Goal: Task Accomplishment & Management: Manage account settings

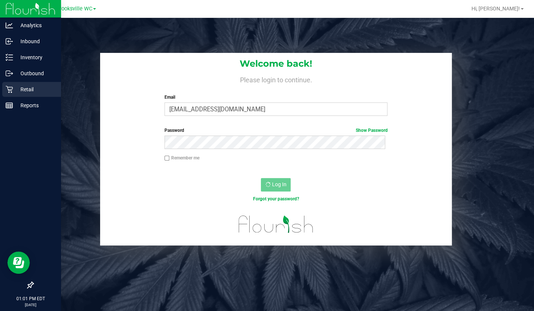
click at [19, 89] on p "Retail" at bounding box center [35, 89] width 45 height 9
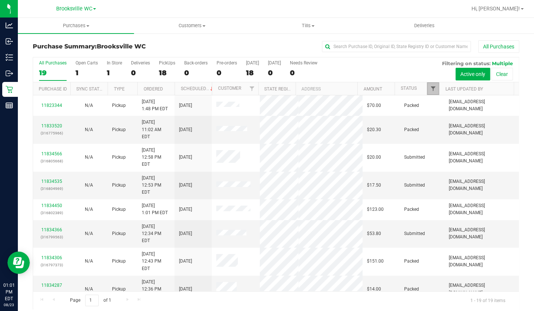
click at [430, 90] on span "Filter" at bounding box center [433, 89] width 6 height 6
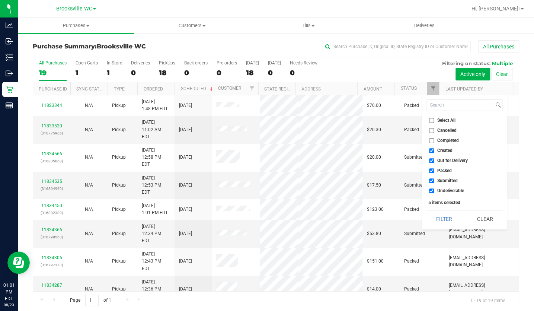
click at [438, 150] on span "Created" at bounding box center [444, 150] width 15 height 4
click at [434, 150] on input "Created" at bounding box center [431, 150] width 5 height 5
checkbox input "false"
click at [438, 159] on span "Out for Delivery" at bounding box center [452, 160] width 31 height 4
click at [434, 159] on input "Out for Delivery" at bounding box center [431, 160] width 5 height 5
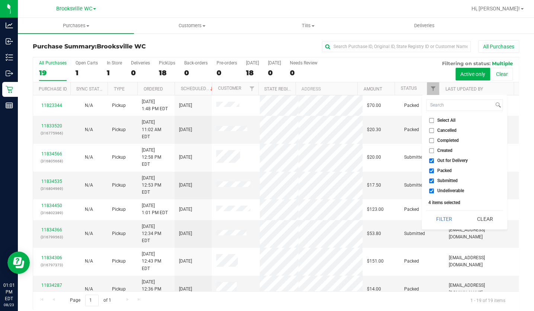
checkbox input "false"
click at [441, 169] on span "Packed" at bounding box center [444, 170] width 15 height 4
click at [434, 169] on input "Packed" at bounding box center [431, 170] width 5 height 5
checkbox input "false"
click at [445, 192] on span "Undeliverable" at bounding box center [450, 190] width 27 height 4
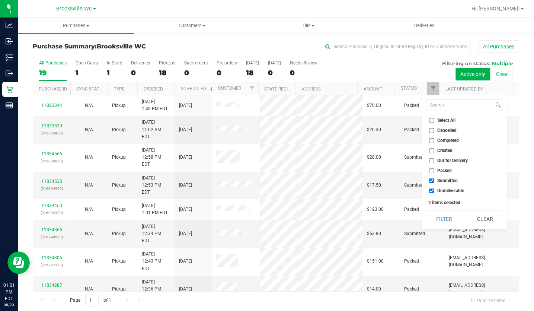
click at [434, 192] on input "Undeliverable" at bounding box center [431, 190] width 5 height 5
checkbox input "false"
click at [447, 213] on button "Filter" at bounding box center [444, 219] width 36 height 16
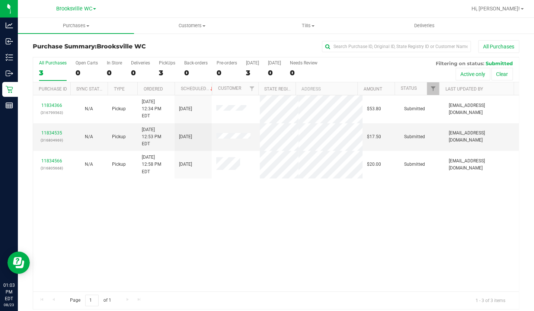
drag, startPoint x: 83, startPoint y: 246, endPoint x: 119, endPoint y: 217, distance: 45.8
click at [83, 246] on div "11834366 (316799563) N/A Pickup 8/23/2025 12:34 PM EDT 8/23/2025 $53.80 Submitt…" at bounding box center [276, 193] width 486 height 196
click at [190, 179] on div "11834366 (316799563) N/A Pickup 8/23/2025 12:34 PM EDT 8/23/2025 $53.80 Submitt…" at bounding box center [276, 193] width 486 height 196
click at [238, 224] on div "11834366 (316799563) N/A Pickup 8/23/2025 12:34 PM EDT 8/23/2025 $53.80 Submitt…" at bounding box center [276, 193] width 486 height 196
click at [67, 170] on div "11834366 (316799563) N/A Pickup 8/23/2025 12:34 PM EDT 8/23/2025 $53.80 Submitt…" at bounding box center [276, 193] width 486 height 196
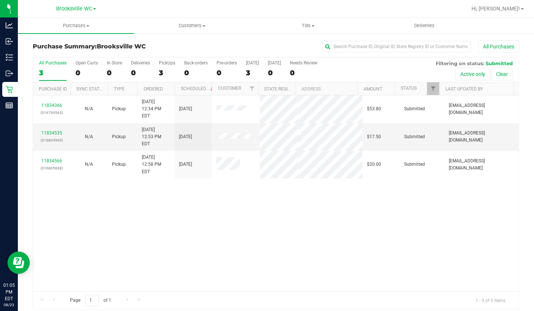
click at [90, 191] on div "11834366 (316799563) N/A Pickup 8/23/2025 12:34 PM EDT 8/23/2025 $53.80 Submitt…" at bounding box center [276, 193] width 486 height 196
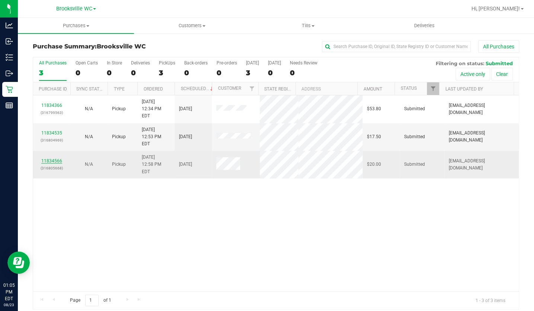
click at [47, 158] on link "11834566" at bounding box center [51, 160] width 21 height 5
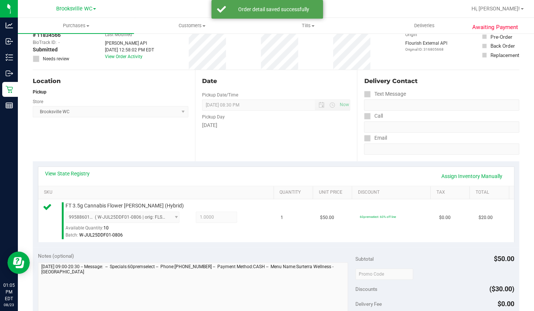
scroll to position [169, 0]
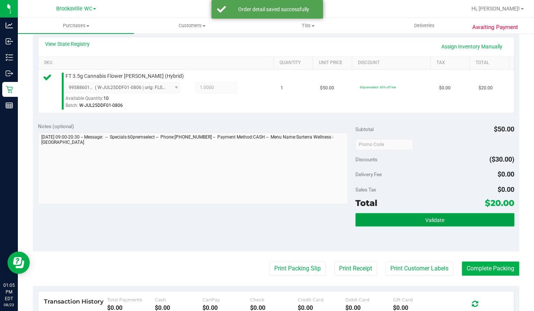
click at [374, 218] on button "Validate" at bounding box center [434, 219] width 159 height 13
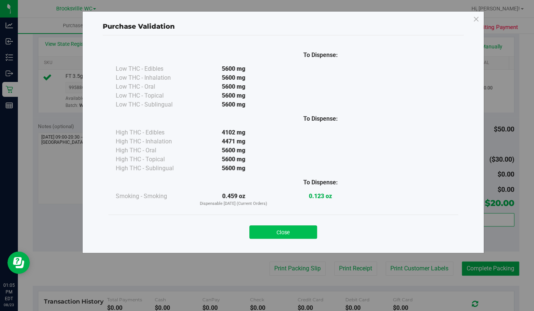
click at [293, 230] on button "Close" at bounding box center [283, 231] width 68 height 13
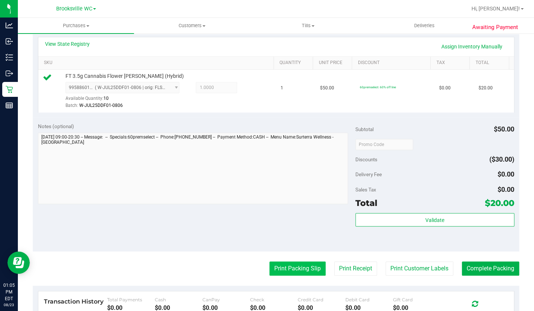
click at [309, 268] on button "Print Packing Slip" at bounding box center [297, 268] width 56 height 14
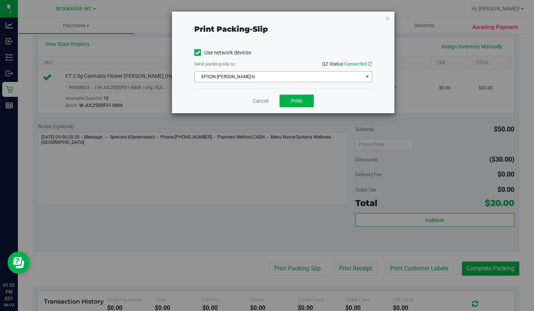
click at [298, 81] on span "EPSON-BECKY-G" at bounding box center [279, 76] width 168 height 10
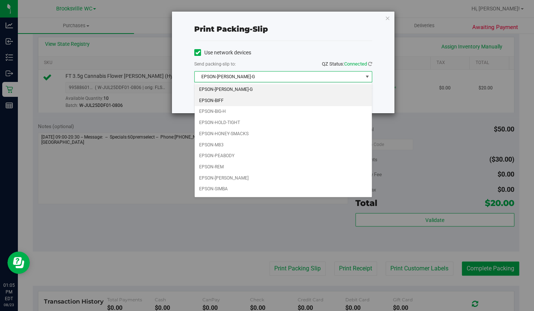
click at [231, 101] on li "EPSON-BIFF" at bounding box center [283, 100] width 177 height 11
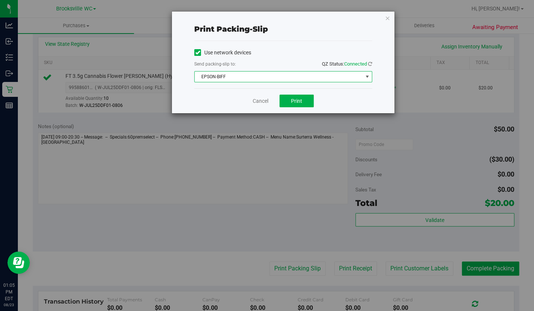
click at [271, 35] on div "Print packing-slip" at bounding box center [283, 28] width 178 height 23
click at [301, 104] on button "Print" at bounding box center [297, 101] width 34 height 13
click at [385, 17] on icon "button" at bounding box center [387, 17] width 5 height 9
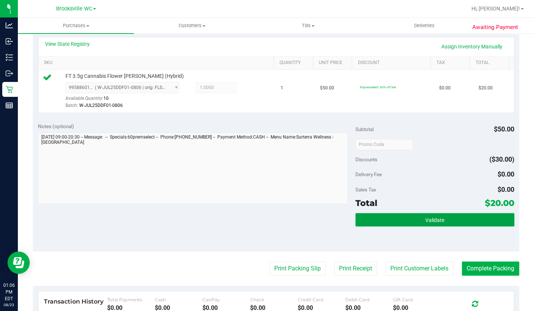
click at [366, 214] on button "Validate" at bounding box center [434, 219] width 159 height 13
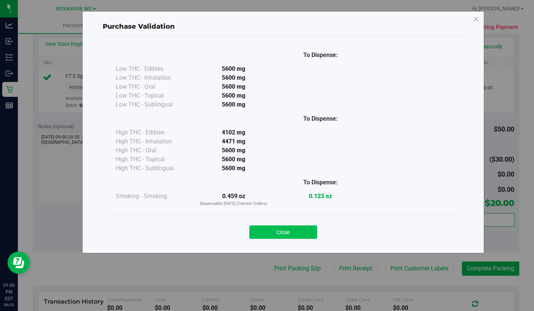
click at [296, 233] on button "Close" at bounding box center [283, 231] width 68 height 13
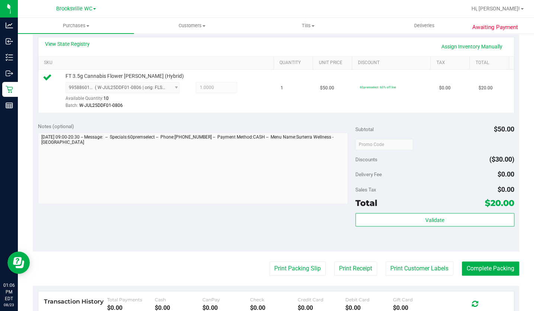
click at [311, 237] on div "Notes (optional) Subtotal $50.00 Discounts ($30.00) Delivery Fee $0.00 Sales Ta…" at bounding box center [276, 184] width 486 height 134
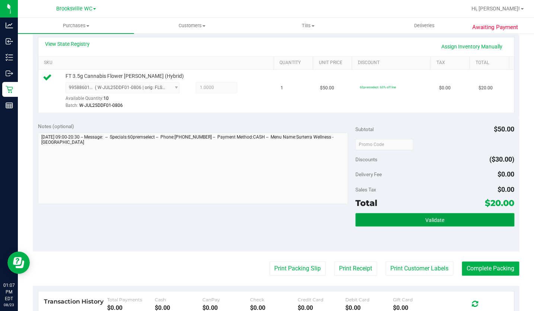
click at [453, 226] on button "Validate" at bounding box center [434, 219] width 159 height 13
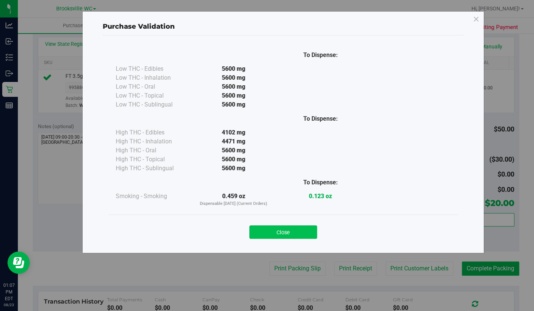
click at [301, 234] on button "Close" at bounding box center [283, 231] width 68 height 13
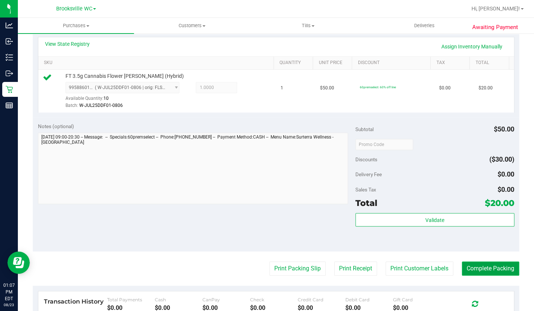
click at [473, 270] on button "Complete Packing" at bounding box center [490, 268] width 57 height 14
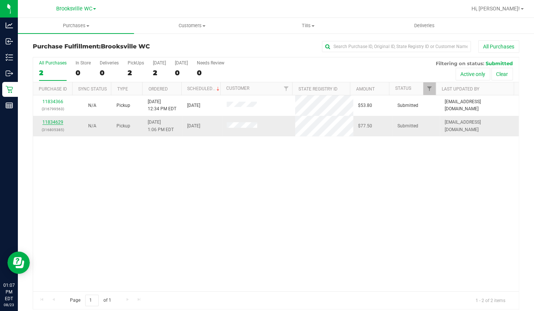
click at [57, 123] on link "11834629" at bounding box center [52, 121] width 21 height 5
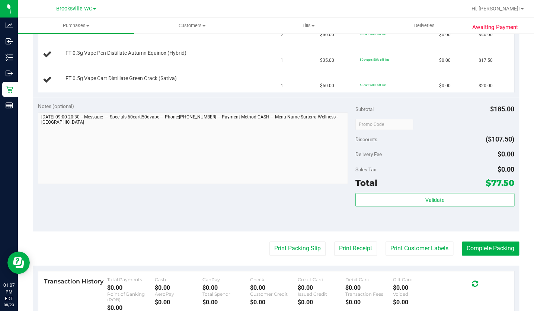
scroll to position [237, 0]
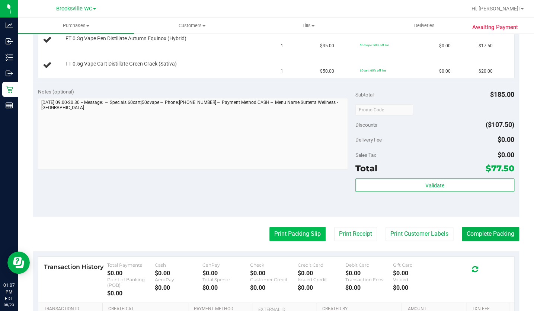
click at [285, 230] on button "Print Packing Slip" at bounding box center [297, 234] width 56 height 14
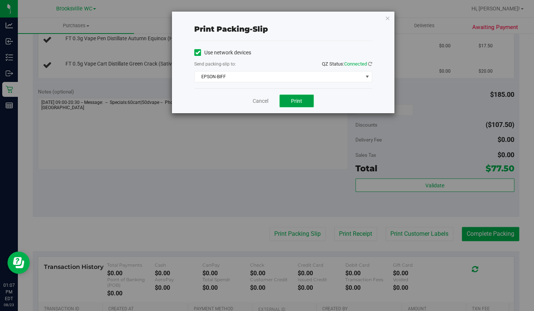
click at [303, 100] on button "Print" at bounding box center [297, 101] width 34 height 13
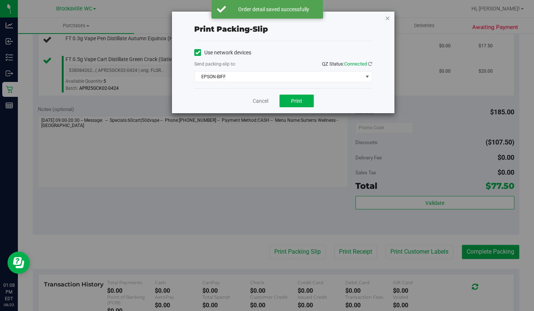
click at [389, 20] on icon "button" at bounding box center [387, 17] width 5 height 9
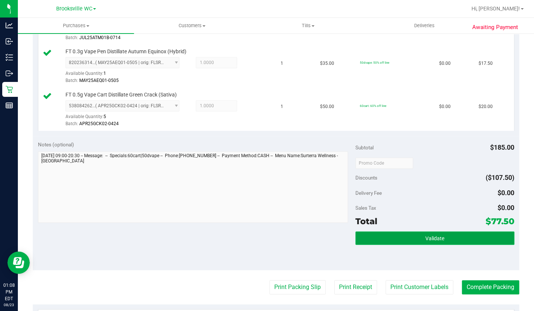
click at [403, 237] on button "Validate" at bounding box center [434, 237] width 159 height 13
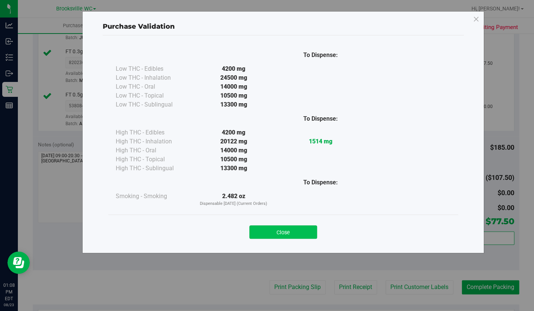
click at [284, 227] on button "Close" at bounding box center [283, 231] width 68 height 13
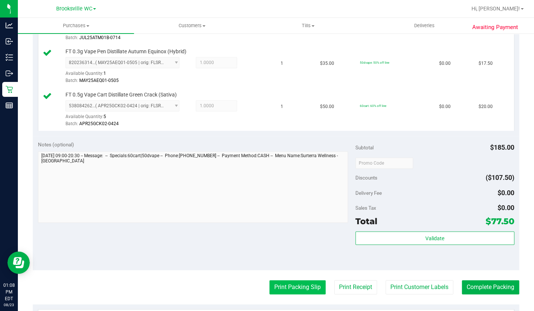
click at [288, 285] on button "Print Packing Slip" at bounding box center [297, 287] width 56 height 14
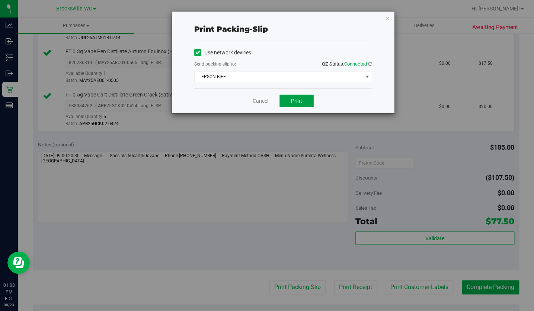
click at [296, 99] on span "Print" at bounding box center [296, 101] width 11 height 6
click at [386, 16] on icon "button" at bounding box center [387, 17] width 5 height 9
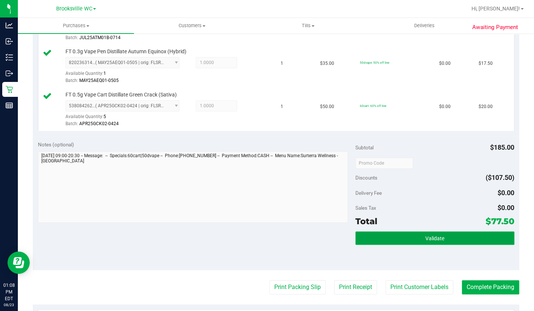
click at [458, 231] on button "Validate" at bounding box center [434, 237] width 159 height 13
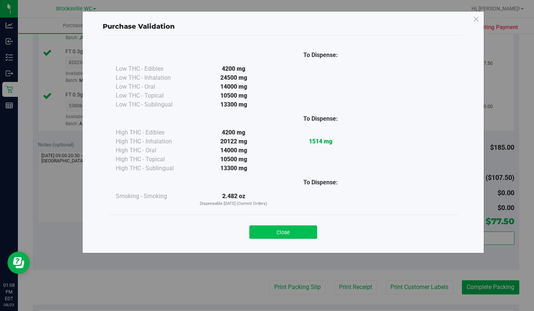
drag, startPoint x: 300, startPoint y: 231, endPoint x: 510, endPoint y: 282, distance: 215.7
click at [300, 232] on button "Close" at bounding box center [283, 231] width 68 height 13
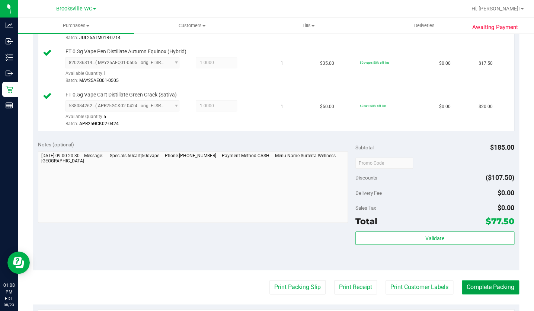
click at [482, 281] on button "Complete Packing" at bounding box center [490, 287] width 57 height 14
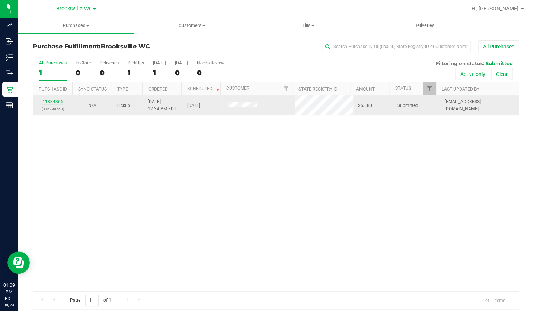
click at [50, 99] on link "11834366" at bounding box center [52, 101] width 21 height 5
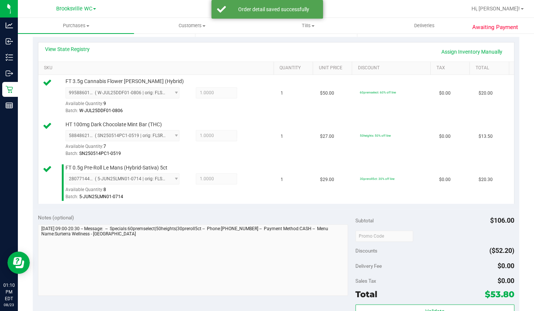
scroll to position [169, 0]
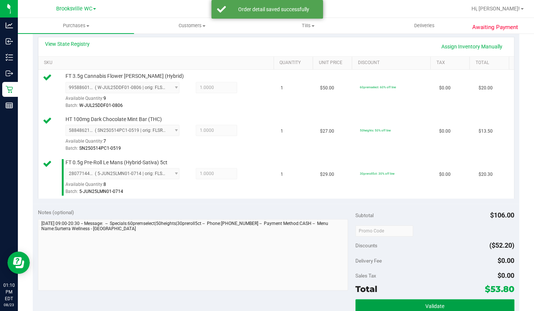
click at [398, 305] on button "Validate" at bounding box center [434, 305] width 159 height 13
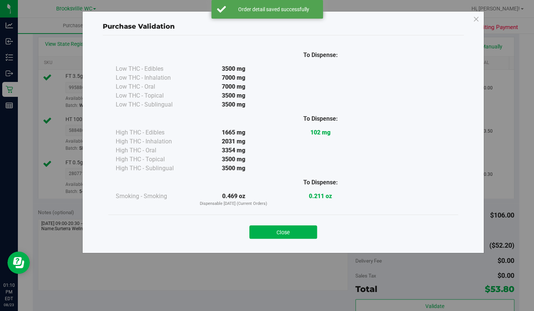
drag, startPoint x: 398, startPoint y: 305, endPoint x: 301, endPoint y: 231, distance: 121.9
click at [301, 231] on button "Close" at bounding box center [283, 231] width 68 height 13
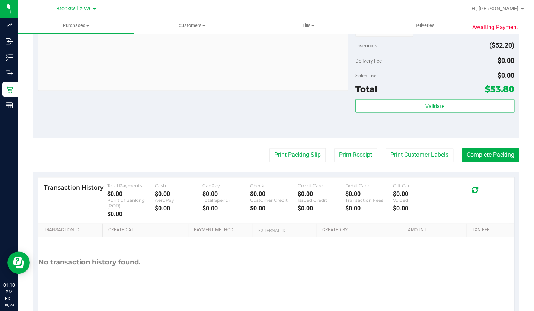
scroll to position [372, 0]
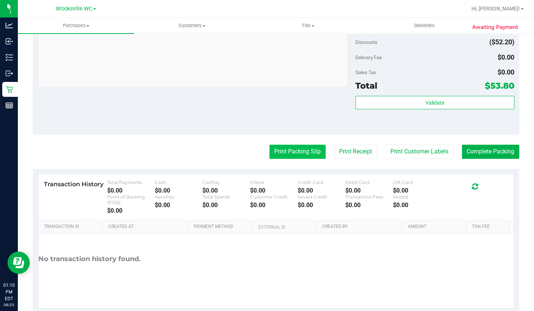
click at [286, 153] on button "Print Packing Slip" at bounding box center [297, 151] width 56 height 14
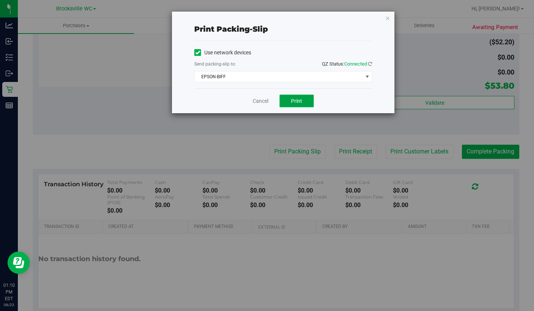
click at [305, 100] on button "Print" at bounding box center [297, 101] width 34 height 13
drag, startPoint x: 387, startPoint y: 17, endPoint x: 416, endPoint y: 90, distance: 78.4
click at [387, 19] on icon "button" at bounding box center [387, 17] width 5 height 9
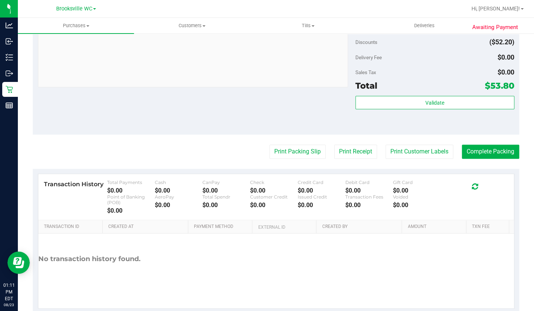
click at [417, 109] on div "Validate" at bounding box center [434, 103] width 159 height 14
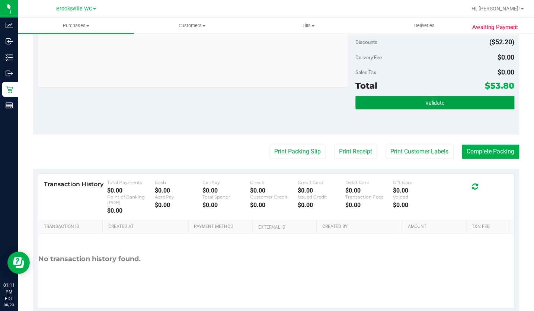
click at [416, 108] on button "Validate" at bounding box center [434, 102] width 159 height 13
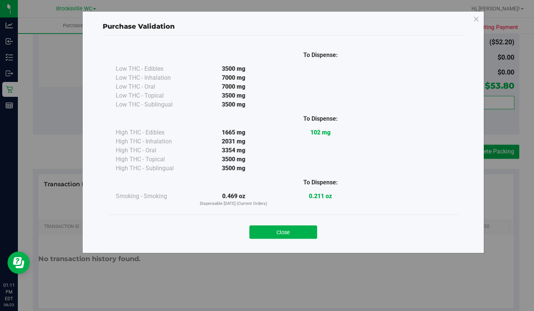
drag, startPoint x: 291, startPoint y: 237, endPoint x: 367, endPoint y: 192, distance: 88.0
click at [293, 235] on button "Close" at bounding box center [283, 231] width 68 height 13
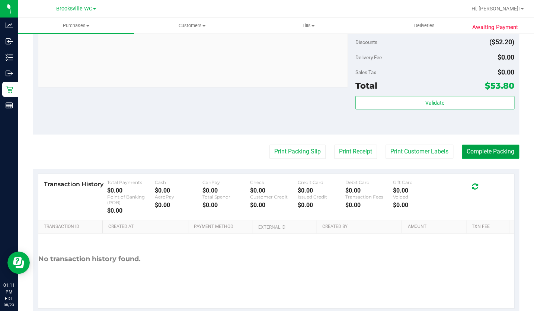
click at [477, 150] on button "Complete Packing" at bounding box center [490, 151] width 57 height 14
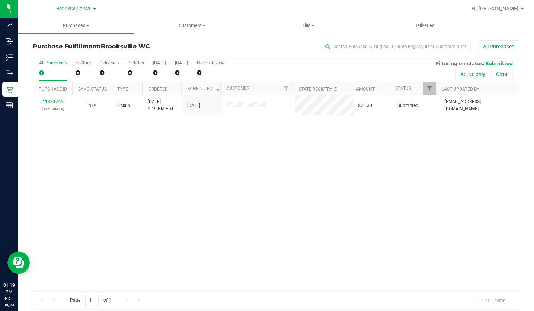
click at [85, 160] on div "11834745 (316809414) N/A Pickup 8/23/2025 1:19 PM EDT 8/23/2025 $76.30 Submitte…" at bounding box center [276, 193] width 486 height 196
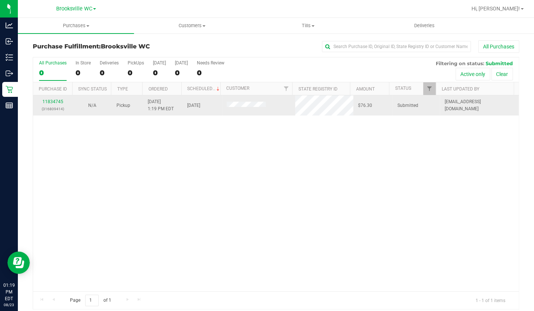
click at [54, 97] on td "11834745 (316809414)" at bounding box center [52, 105] width 39 height 20
click at [54, 102] on link "11834745" at bounding box center [52, 101] width 21 height 5
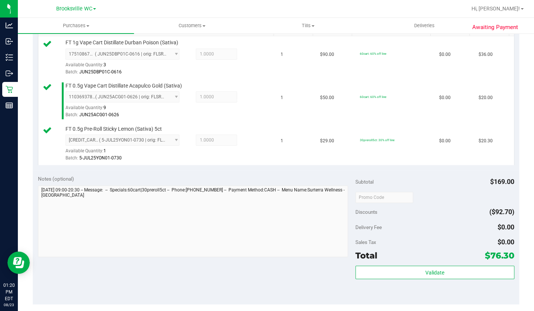
scroll to position [203, 0]
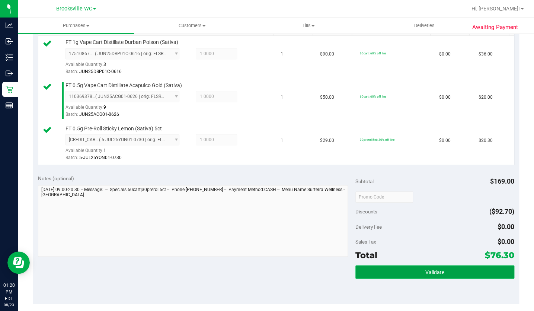
click at [385, 269] on button "Validate" at bounding box center [434, 271] width 159 height 13
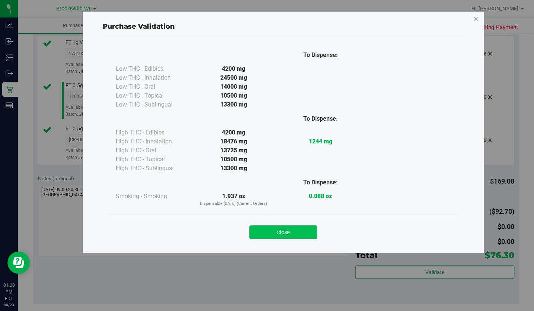
click at [285, 236] on button "Close" at bounding box center [283, 231] width 68 height 13
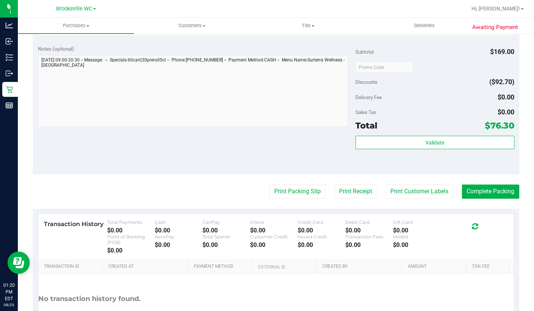
scroll to position [338, 0]
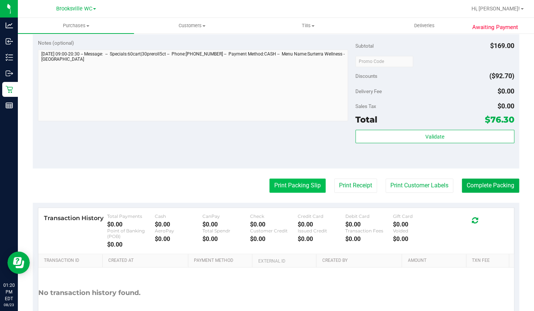
click at [290, 182] on button "Print Packing Slip" at bounding box center [297, 185] width 56 height 14
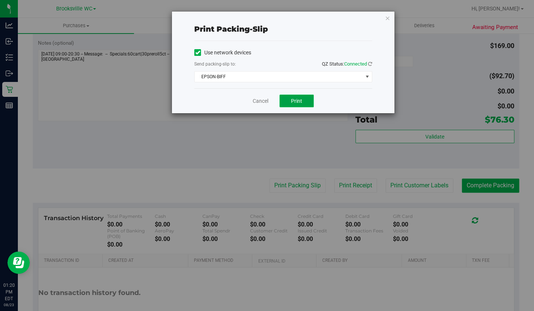
click at [301, 102] on span "Print" at bounding box center [296, 101] width 11 height 6
click at [385, 20] on icon "button" at bounding box center [387, 17] width 5 height 9
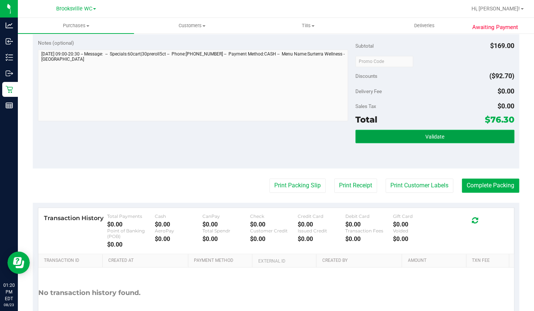
click at [428, 134] on span "Validate" at bounding box center [434, 137] width 19 height 6
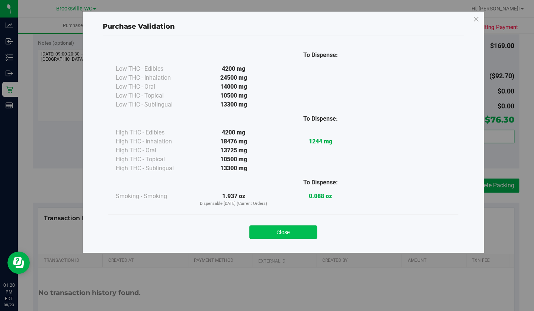
click at [308, 231] on button "Close" at bounding box center [283, 231] width 68 height 13
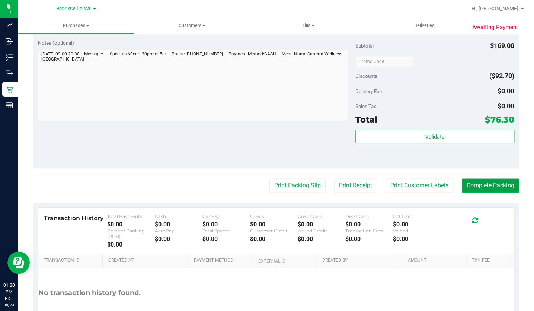
click at [471, 185] on button "Complete Packing" at bounding box center [490, 185] width 57 height 14
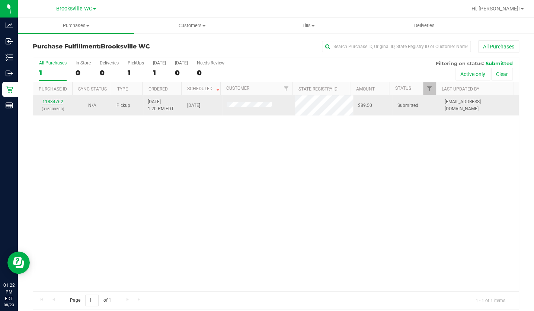
click at [55, 101] on link "11834762" at bounding box center [52, 101] width 21 height 5
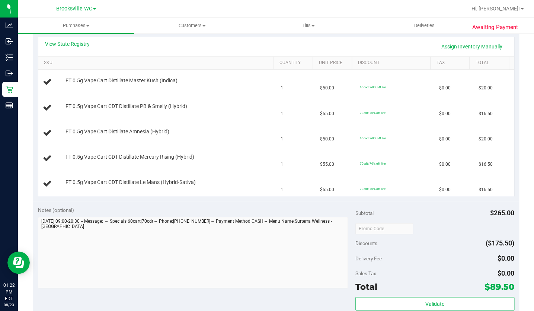
scroll to position [271, 0]
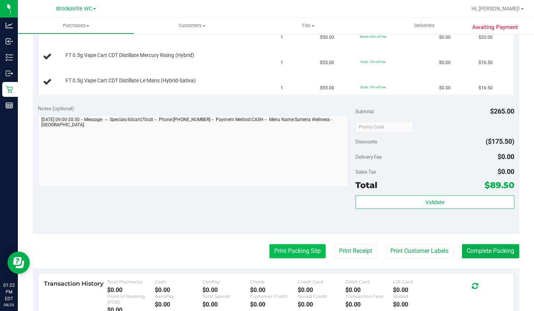
click at [277, 246] on button "Print Packing Slip" at bounding box center [297, 251] width 56 height 14
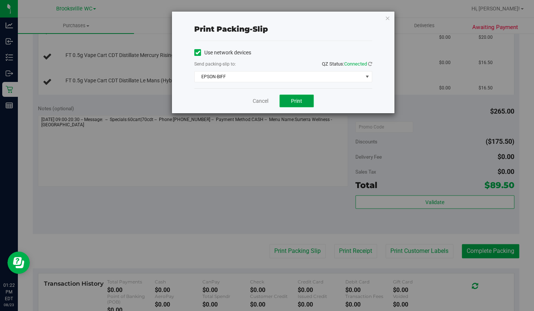
click at [299, 103] on span "Print" at bounding box center [296, 101] width 11 height 6
click at [387, 18] on icon "button" at bounding box center [387, 17] width 5 height 9
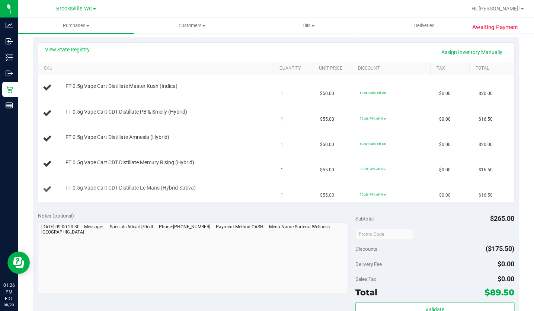
scroll to position [135, 0]
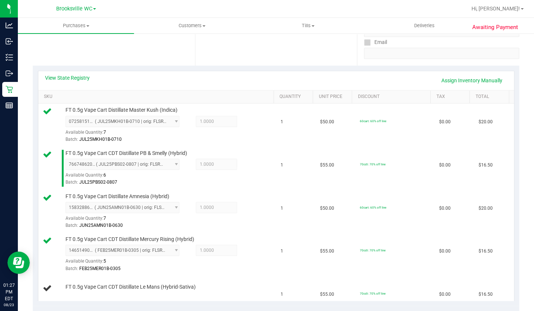
click at [242, 64] on div "Date Pickup Date/Time 08/23/2025 Now 08/23/2025 08:30 PM Now Pickup Day Saturday" at bounding box center [276, 19] width 162 height 91
click at [440, 79] on link "Assign Inventory Manually" at bounding box center [472, 80] width 71 height 13
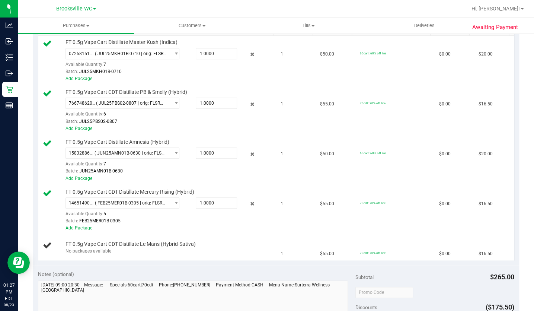
scroll to position [101, 0]
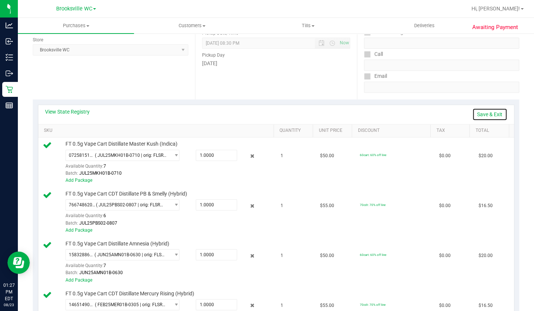
click at [483, 115] on link "Save & Exit" at bounding box center [489, 114] width 35 height 13
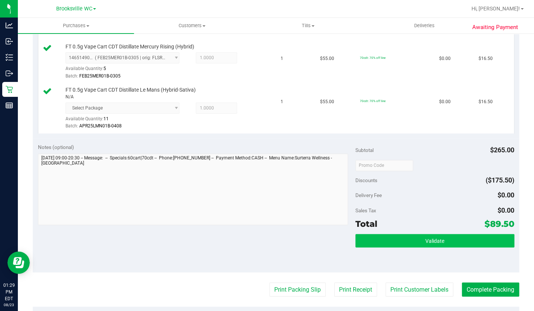
scroll to position [338, 0]
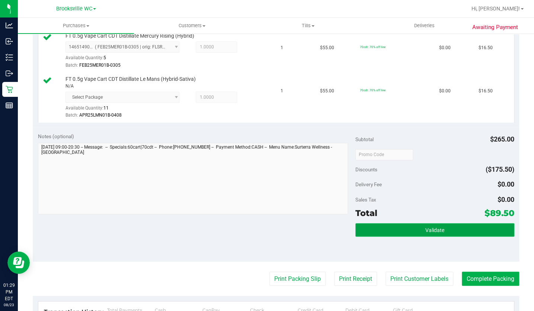
click at [391, 226] on button "Validate" at bounding box center [434, 229] width 159 height 13
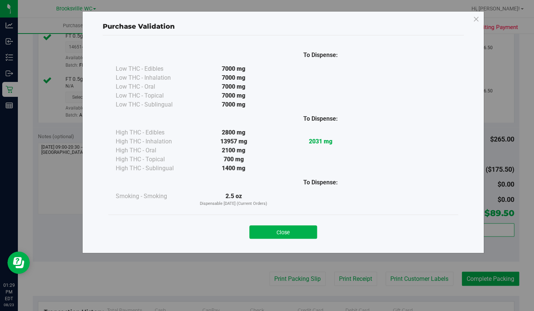
click at [288, 224] on div "Close" at bounding box center [283, 229] width 339 height 19
click at [298, 225] on button "Close" at bounding box center [283, 231] width 68 height 13
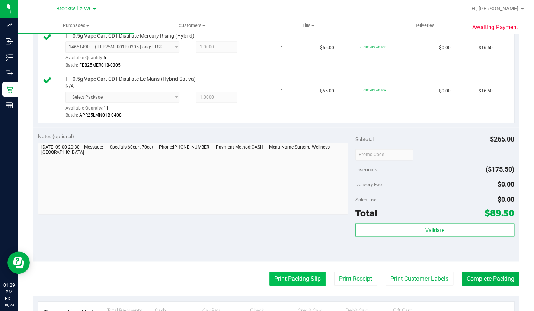
click at [290, 280] on button "Print Packing Slip" at bounding box center [297, 278] width 56 height 14
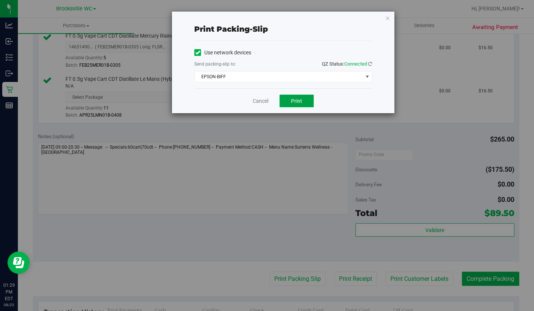
click at [303, 98] on button "Print" at bounding box center [297, 101] width 34 height 13
click at [387, 19] on icon "button" at bounding box center [387, 17] width 5 height 9
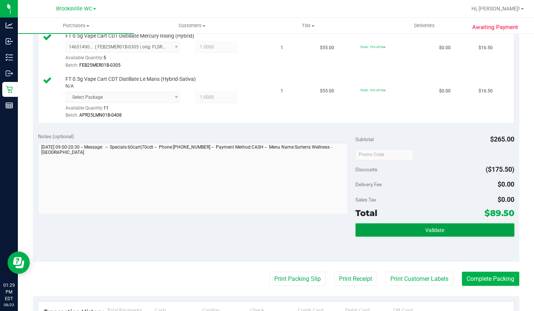
click at [446, 223] on button "Validate" at bounding box center [434, 229] width 159 height 13
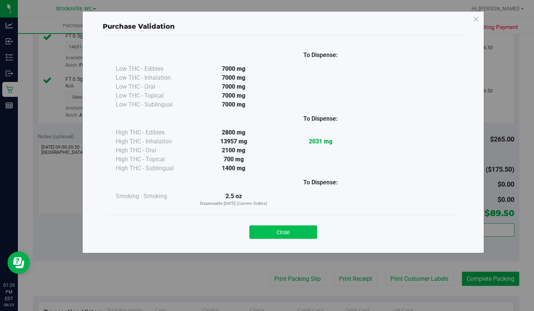
click at [300, 238] on button "Close" at bounding box center [283, 231] width 68 height 13
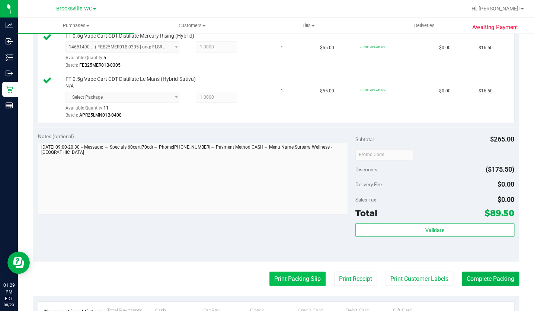
click at [299, 279] on button "Print Packing Slip" at bounding box center [297, 278] width 56 height 14
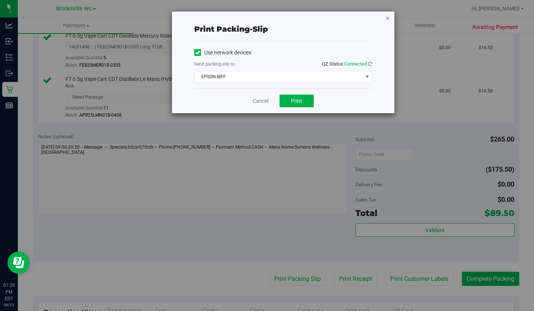
click at [387, 15] on icon "button" at bounding box center [387, 17] width 5 height 9
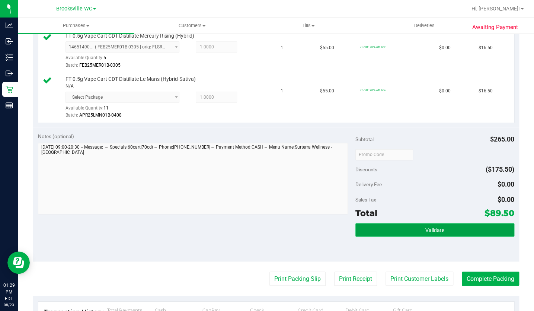
click at [435, 229] on span "Validate" at bounding box center [434, 230] width 19 height 6
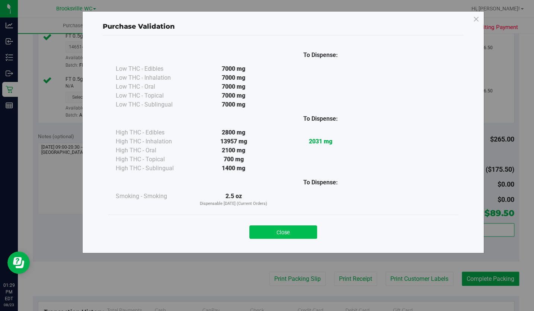
click at [293, 236] on button "Close" at bounding box center [283, 231] width 68 height 13
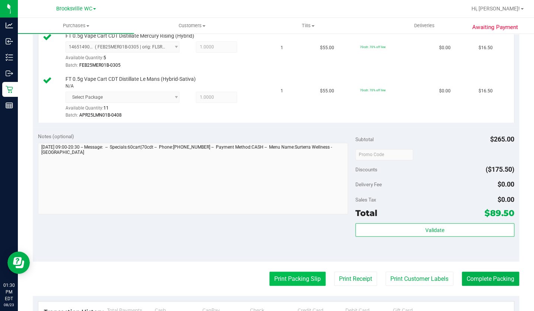
click at [309, 275] on button "Print Packing Slip" at bounding box center [297, 278] width 56 height 14
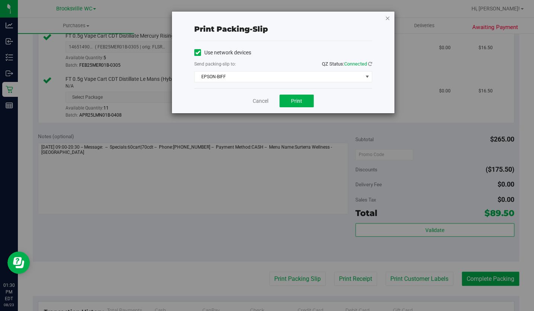
click at [389, 19] on icon "button" at bounding box center [387, 17] width 5 height 9
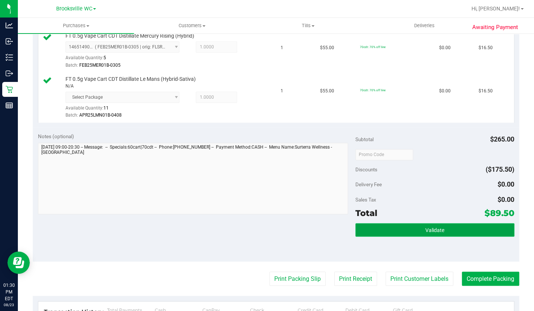
click at [445, 231] on button "Validate" at bounding box center [434, 229] width 159 height 13
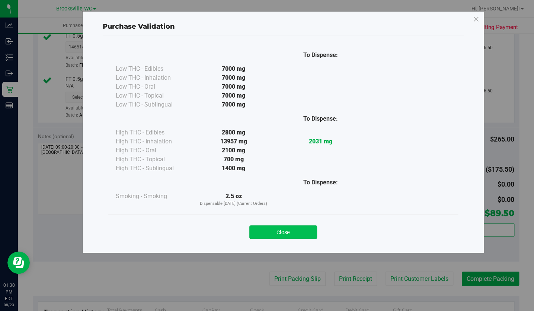
click at [285, 235] on button "Close" at bounding box center [283, 231] width 68 height 13
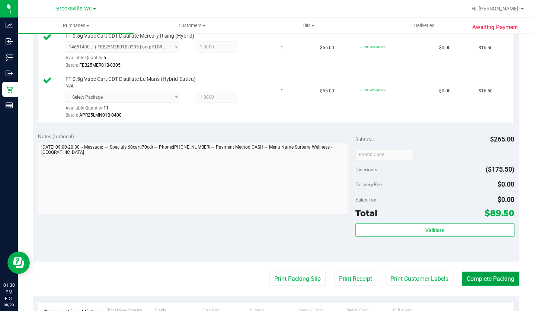
click at [469, 278] on button "Complete Packing" at bounding box center [490, 278] width 57 height 14
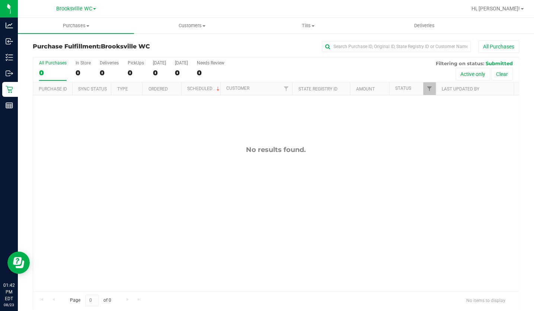
drag, startPoint x: 93, startPoint y: 164, endPoint x: 98, endPoint y: 158, distance: 8.4
click at [93, 164] on div "No results found." at bounding box center [276, 218] width 486 height 246
click at [65, 122] on div "No results found." at bounding box center [276, 218] width 486 height 246
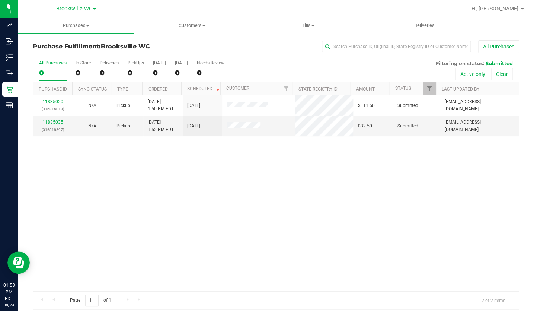
click at [67, 242] on div "11835020 (316816018) N/A Pickup 8/23/2025 1:50 PM EDT 8/23/2025 $111.50 Submitt…" at bounding box center [276, 193] width 486 height 196
click at [57, 121] on link "11835035" at bounding box center [52, 121] width 21 height 5
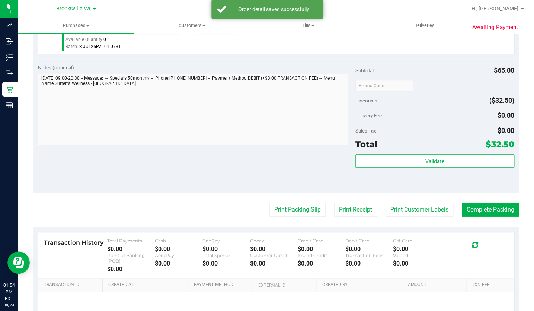
scroll to position [237, 0]
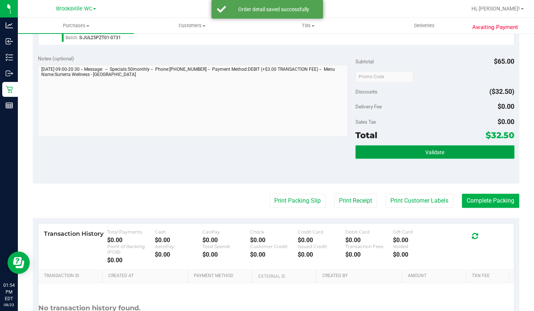
click at [380, 152] on button "Validate" at bounding box center [434, 151] width 159 height 13
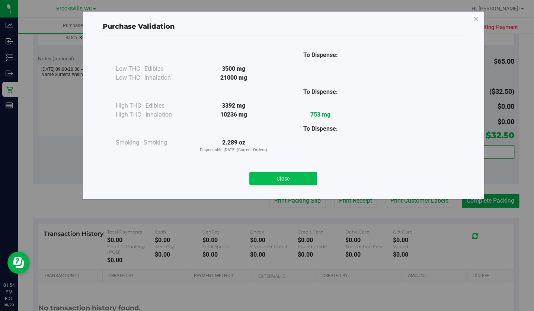
click at [270, 181] on button "Close" at bounding box center [283, 178] width 68 height 13
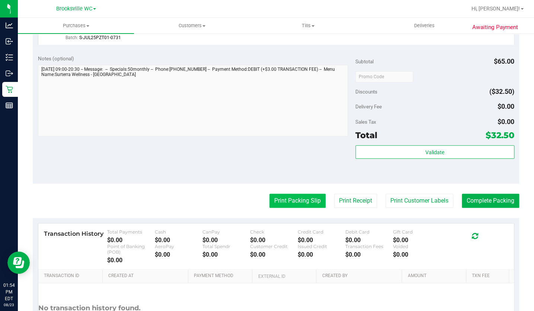
click at [287, 201] on button "Print Packing Slip" at bounding box center [297, 201] width 56 height 14
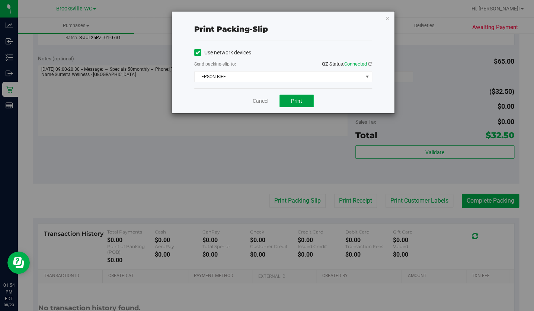
click at [307, 103] on button "Print" at bounding box center [297, 101] width 34 height 13
click at [387, 16] on icon "button" at bounding box center [387, 17] width 5 height 9
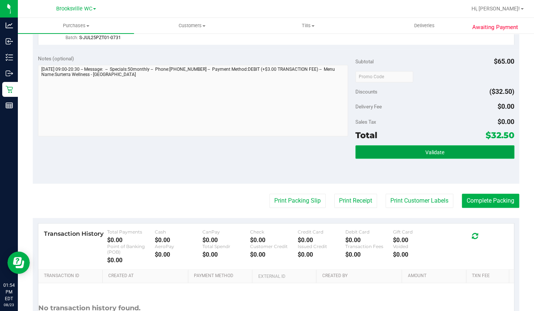
click at [460, 152] on button "Validate" at bounding box center [434, 151] width 159 height 13
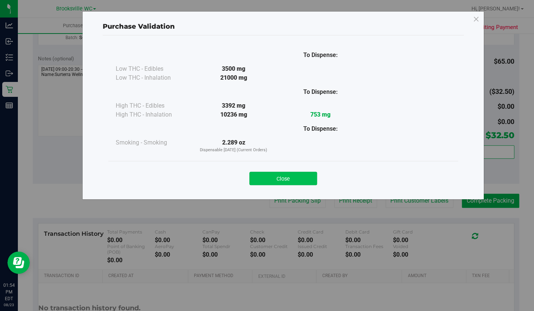
click at [296, 180] on button "Close" at bounding box center [283, 178] width 68 height 13
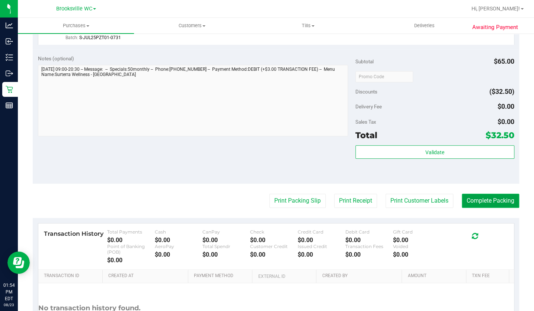
click at [485, 204] on button "Complete Packing" at bounding box center [490, 201] width 57 height 14
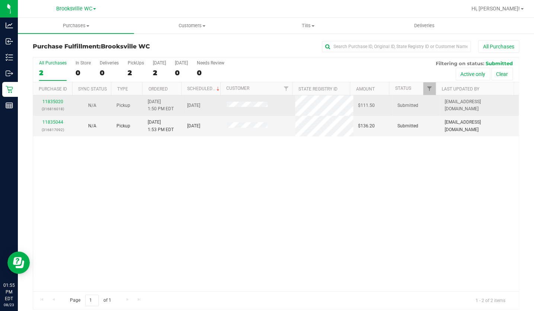
click at [55, 96] on td "11835020 (316816018)" at bounding box center [52, 105] width 39 height 20
click at [56, 100] on link "11835020" at bounding box center [52, 101] width 21 height 5
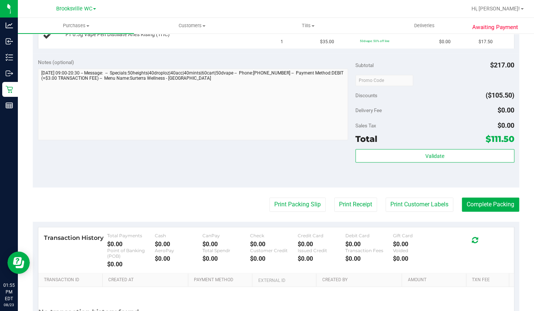
scroll to position [372, 0]
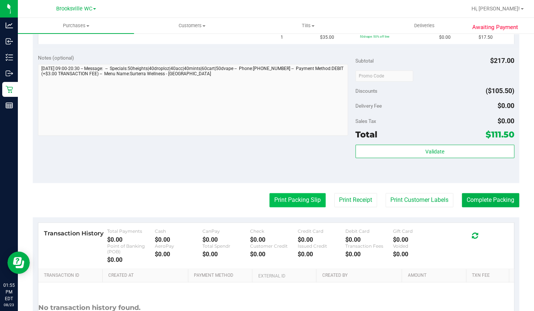
click at [307, 197] on button "Print Packing Slip" at bounding box center [297, 200] width 56 height 14
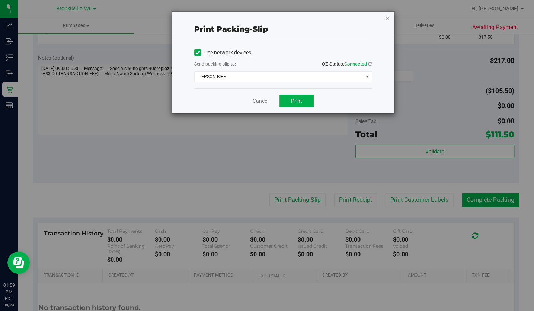
click at [72, 153] on div "Print packing-slip Use network devices Send packing-slip to: QZ Status: Connect…" at bounding box center [270, 155] width 540 height 311
click at [387, 16] on icon "button" at bounding box center [387, 17] width 5 height 9
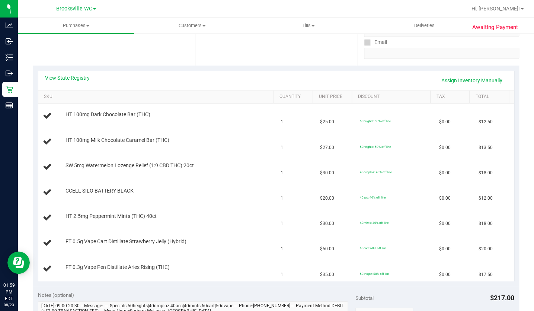
scroll to position [0, 0]
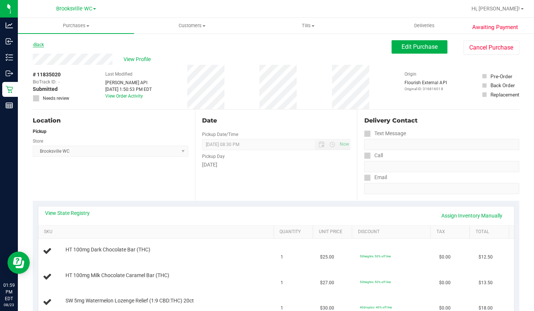
click at [42, 44] on link "Back" at bounding box center [38, 44] width 11 height 5
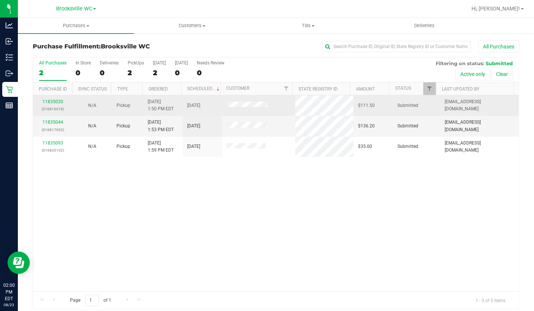
drag, startPoint x: 78, startPoint y: 215, endPoint x: 102, endPoint y: 110, distance: 107.7
click at [78, 215] on div "11835020 (316816018) N/A Pickup 8/23/2025 1:50 PM EDT 8/23/2025 $111.50 Submitt…" at bounding box center [276, 193] width 486 height 196
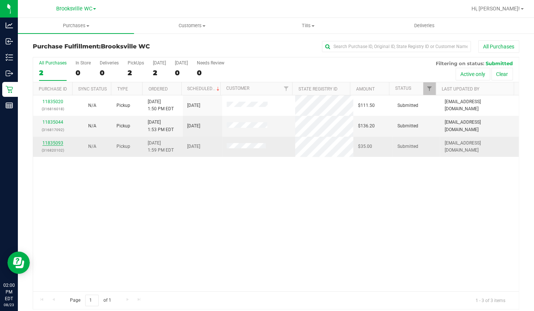
click at [52, 141] on link "11835093" at bounding box center [52, 142] width 21 height 5
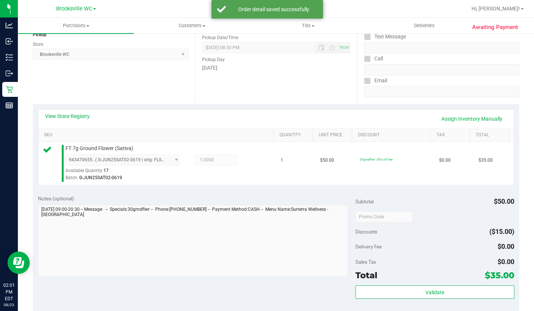
scroll to position [169, 0]
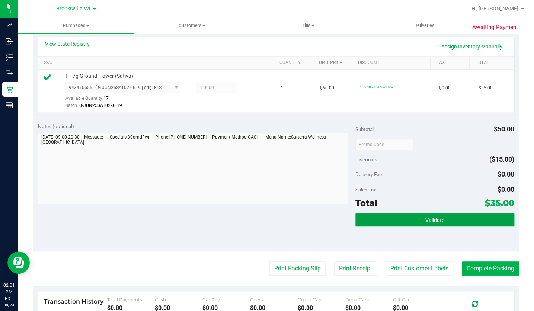
click at [376, 214] on button "Validate" at bounding box center [434, 219] width 159 height 13
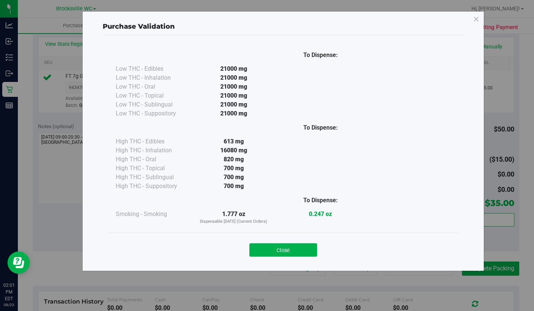
drag, startPoint x: 376, startPoint y: 214, endPoint x: 283, endPoint y: 251, distance: 100.4
click at [283, 251] on button "Close" at bounding box center [283, 249] width 68 height 13
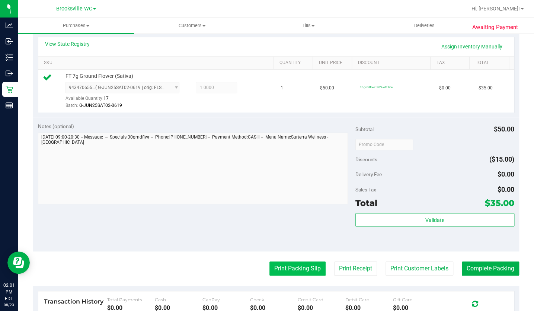
click at [296, 265] on button "Print Packing Slip" at bounding box center [297, 268] width 56 height 14
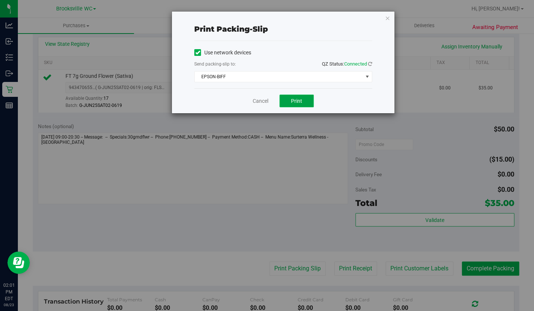
click at [299, 103] on span "Print" at bounding box center [296, 101] width 11 height 6
click at [387, 17] on icon "button" at bounding box center [387, 17] width 5 height 9
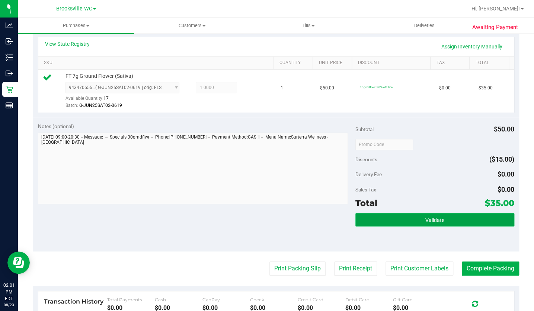
click at [407, 223] on button "Validate" at bounding box center [434, 219] width 159 height 13
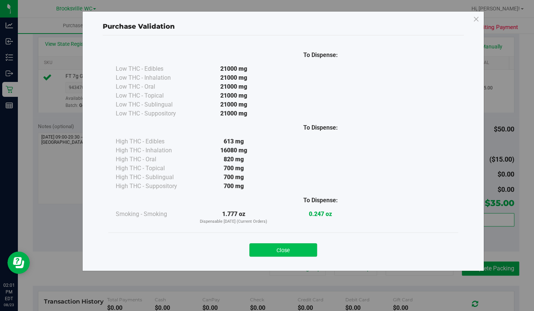
click at [291, 246] on button "Close" at bounding box center [283, 249] width 68 height 13
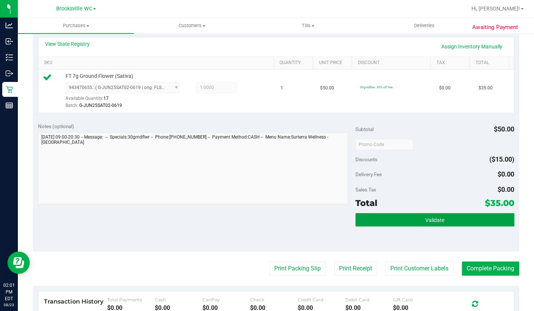
click at [425, 217] on span "Validate" at bounding box center [434, 220] width 19 height 6
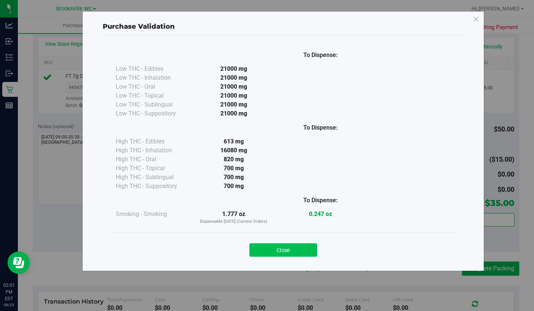
click at [279, 251] on button "Close" at bounding box center [283, 249] width 68 height 13
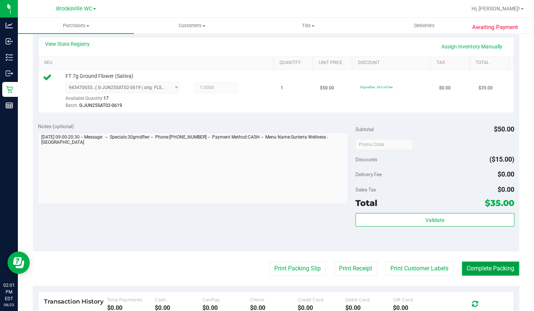
click at [487, 268] on button "Complete Packing" at bounding box center [490, 268] width 57 height 14
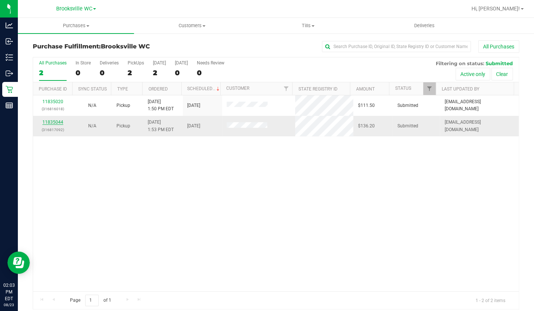
click at [53, 122] on link "11835044" at bounding box center [52, 121] width 21 height 5
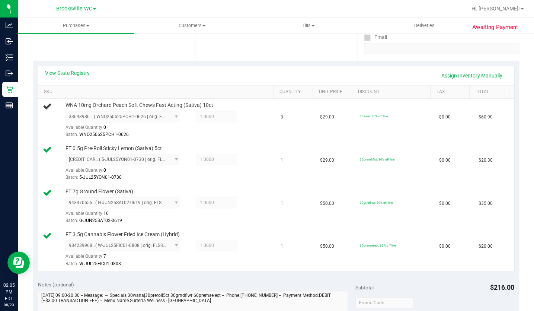
scroll to position [135, 0]
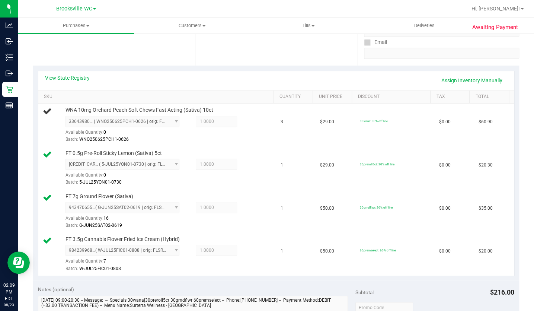
click at [154, 60] on div "Location Pickup Store Brooksville WC Select Store Bonita Springs WC Boynton Bea…" at bounding box center [114, 19] width 162 height 91
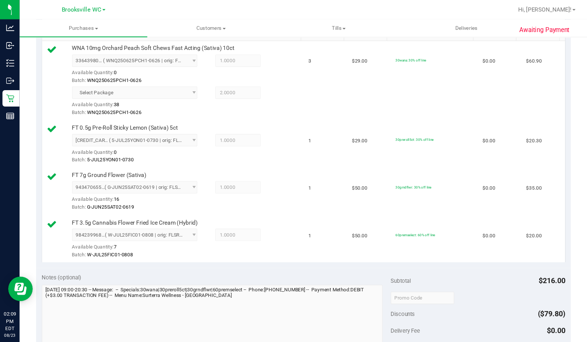
scroll to position [338, 0]
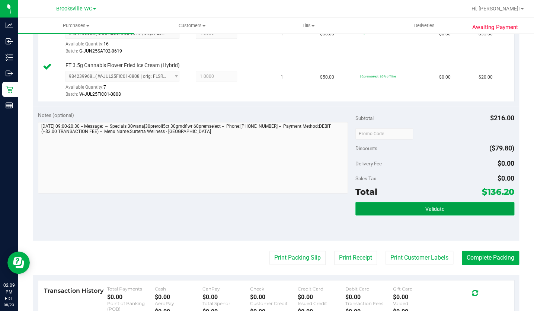
click at [408, 210] on button "Validate" at bounding box center [434, 208] width 159 height 13
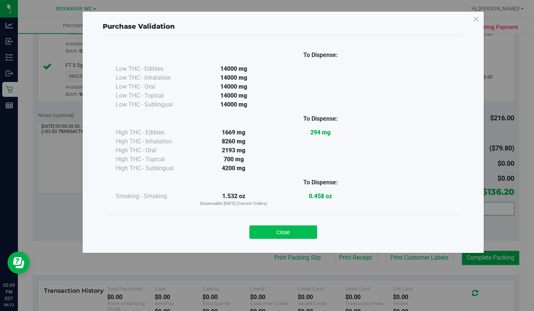
click at [290, 239] on div "Close" at bounding box center [283, 229] width 350 height 30
click at [287, 233] on button "Close" at bounding box center [283, 231] width 68 height 13
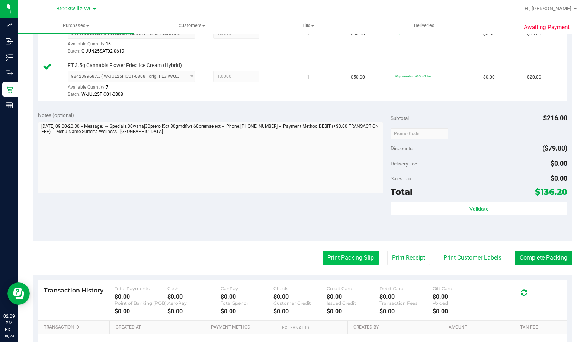
click at [341, 254] on button "Print Packing Slip" at bounding box center [351, 257] width 56 height 14
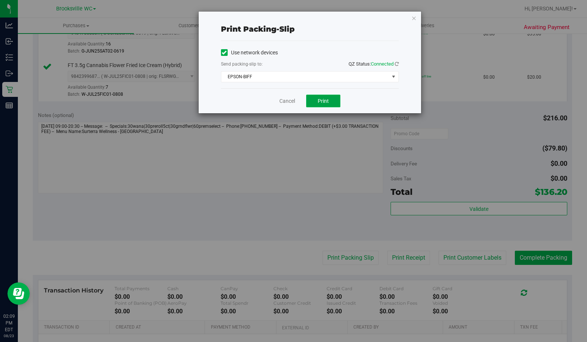
click at [320, 105] on button "Print" at bounding box center [323, 101] width 34 height 13
click at [415, 20] on icon "button" at bounding box center [414, 17] width 5 height 9
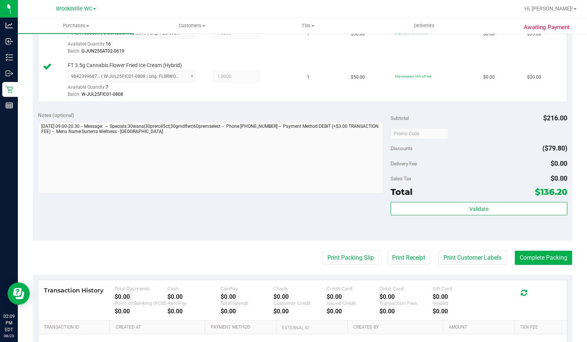
click at [467, 198] on div "Total $136.20" at bounding box center [479, 191] width 176 height 13
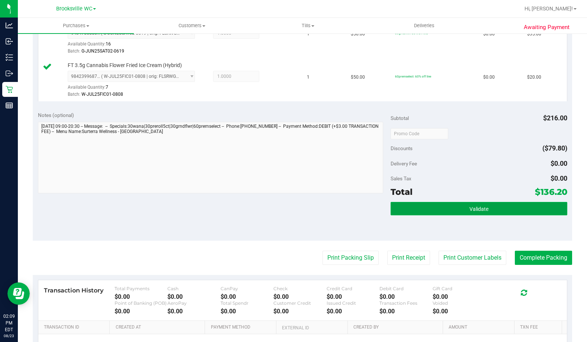
click at [470, 211] on span "Validate" at bounding box center [479, 209] width 19 height 6
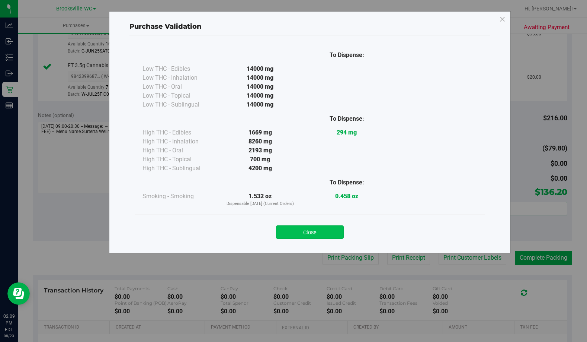
click at [306, 232] on button "Close" at bounding box center [310, 231] width 68 height 13
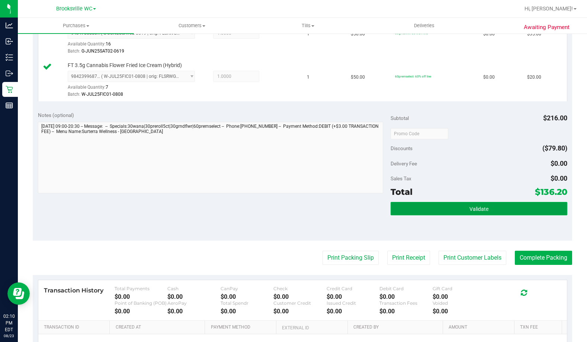
click at [472, 209] on span "Validate" at bounding box center [479, 209] width 19 height 6
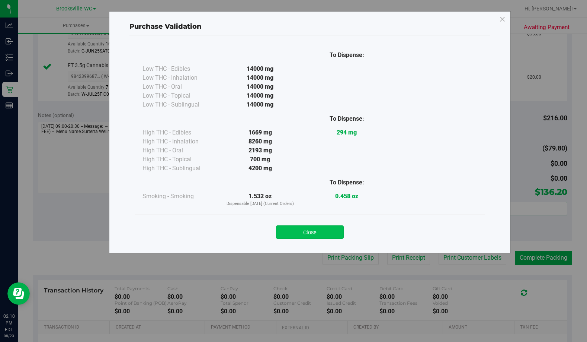
click at [321, 231] on button "Close" at bounding box center [310, 231] width 68 height 13
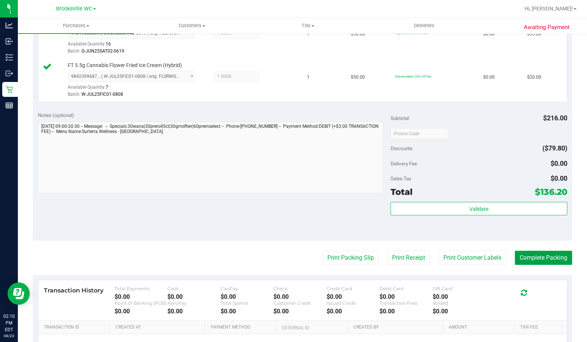
click at [528, 256] on button "Complete Packing" at bounding box center [543, 257] width 57 height 14
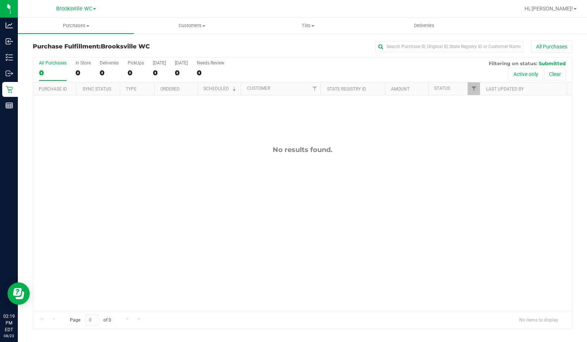
click at [61, 198] on div "No results found." at bounding box center [302, 227] width 539 height 265
click at [100, 163] on div "No results found." at bounding box center [302, 227] width 539 height 265
click at [83, 140] on div "No results found." at bounding box center [302, 227] width 539 height 265
click at [92, 185] on div "11835428 (316829438) N/A Pickup 8/23/2025 2:42 PM EDT 8/23/2025 $146.00 Submitt…" at bounding box center [302, 202] width 539 height 215
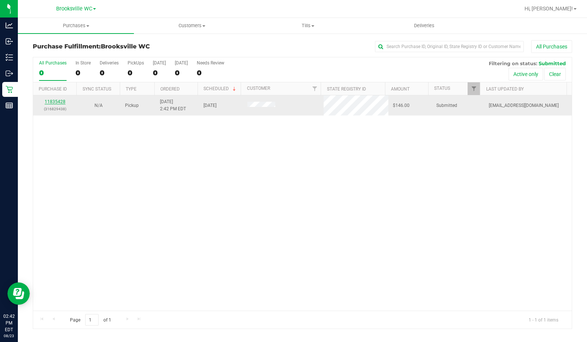
click at [59, 102] on link "11835428" at bounding box center [55, 101] width 21 height 5
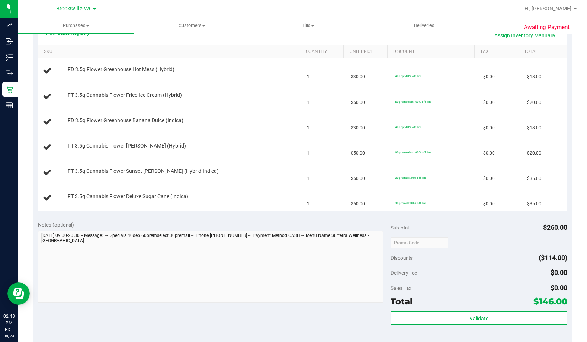
scroll to position [223, 0]
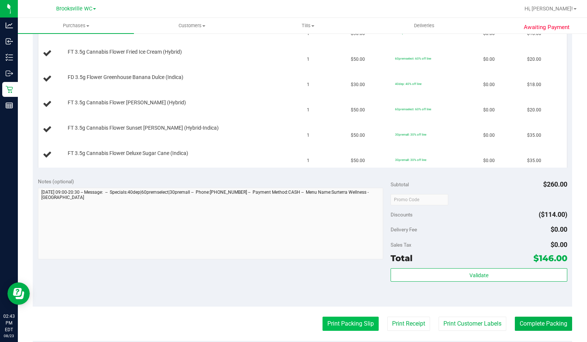
click at [359, 310] on button "Print Packing Slip" at bounding box center [351, 323] width 56 height 14
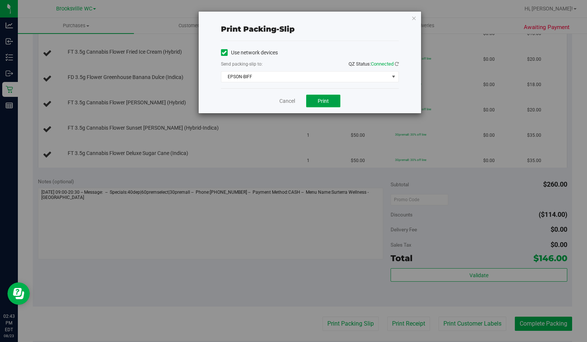
click at [315, 103] on button "Print" at bounding box center [323, 101] width 34 height 13
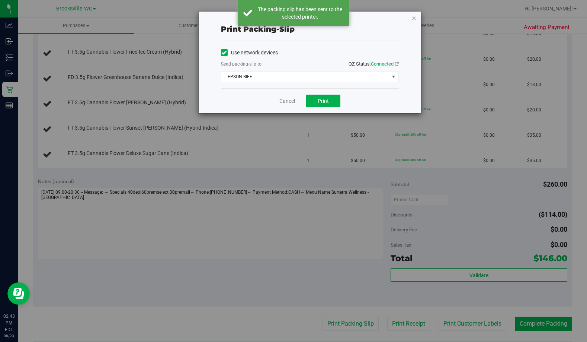
click at [413, 19] on icon "button" at bounding box center [414, 17] width 5 height 9
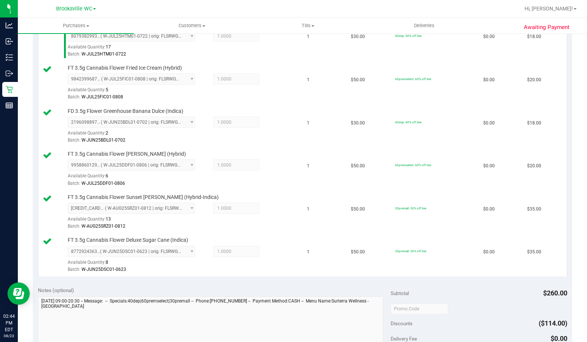
scroll to position [409, 0]
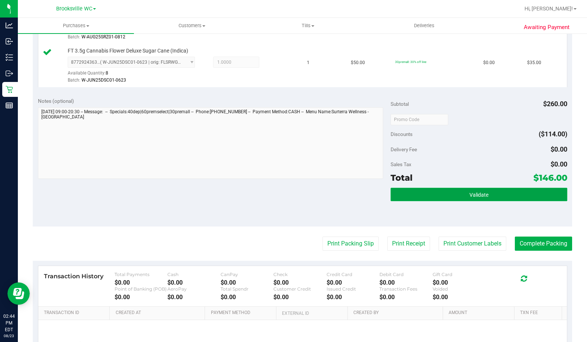
click at [464, 198] on button "Validate" at bounding box center [479, 194] width 176 height 13
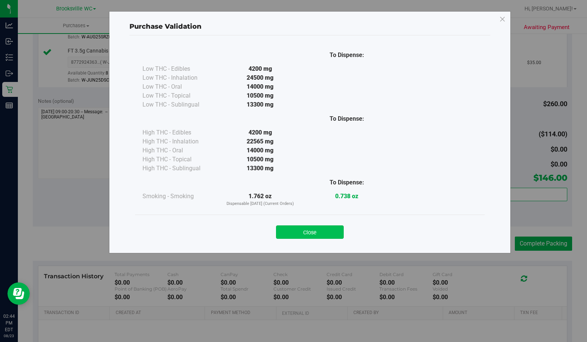
click at [311, 232] on button "Close" at bounding box center [310, 231] width 68 height 13
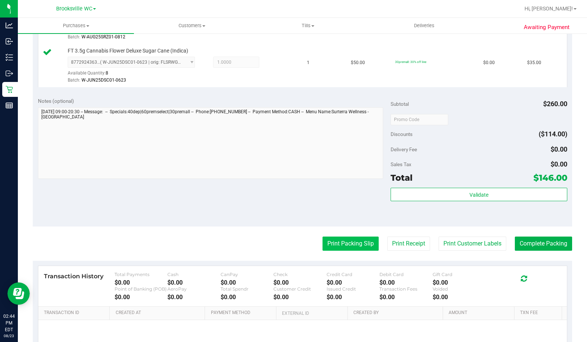
click at [334, 249] on button "Print Packing Slip" at bounding box center [351, 243] width 56 height 14
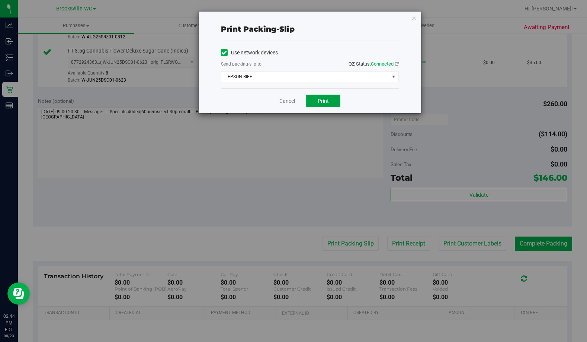
click at [326, 105] on button "Print" at bounding box center [323, 101] width 34 height 13
click at [412, 16] on icon "button" at bounding box center [414, 17] width 5 height 9
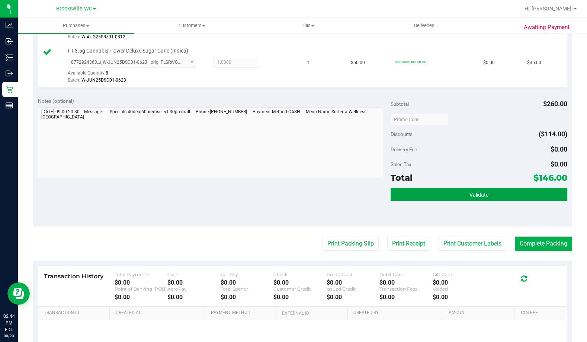
click at [442, 198] on button "Validate" at bounding box center [479, 194] width 176 height 13
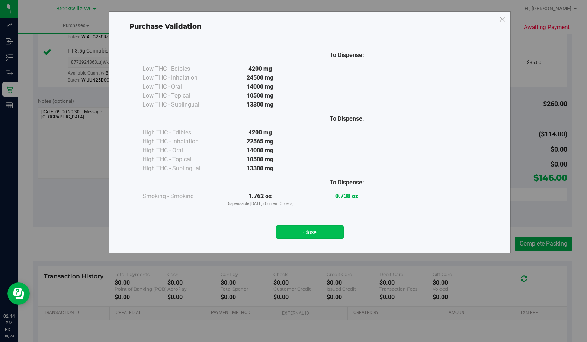
click at [328, 235] on button "Close" at bounding box center [310, 231] width 68 height 13
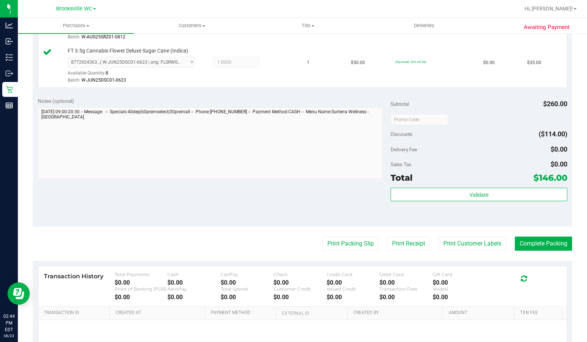
click at [496, 205] on div "Validate" at bounding box center [479, 204] width 176 height 33
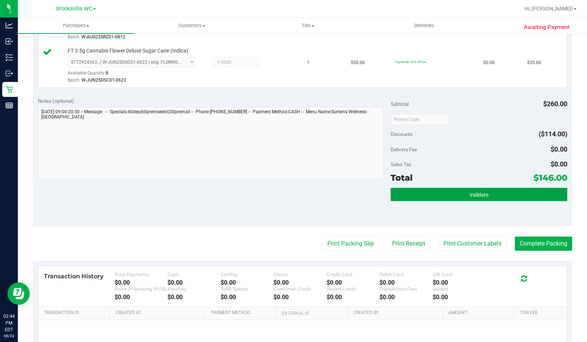
click at [492, 198] on button "Validate" at bounding box center [479, 194] width 176 height 13
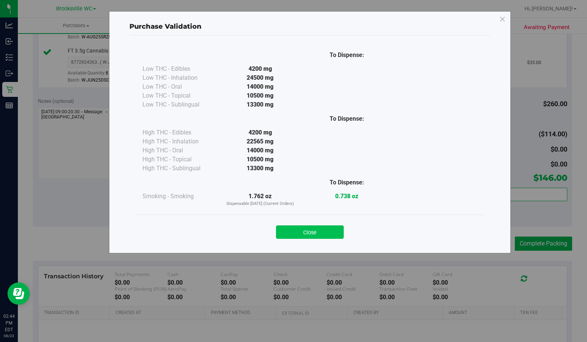
click at [321, 234] on button "Close" at bounding box center [310, 231] width 68 height 13
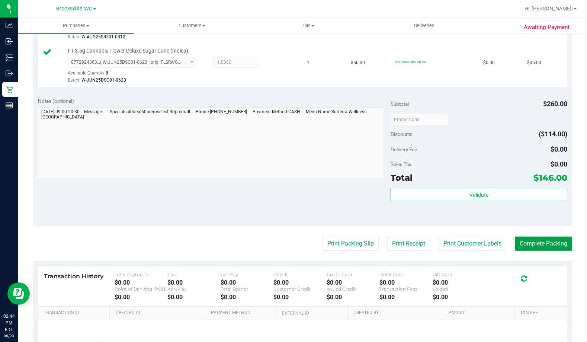
click at [534, 250] on button "Complete Packing" at bounding box center [543, 243] width 57 height 14
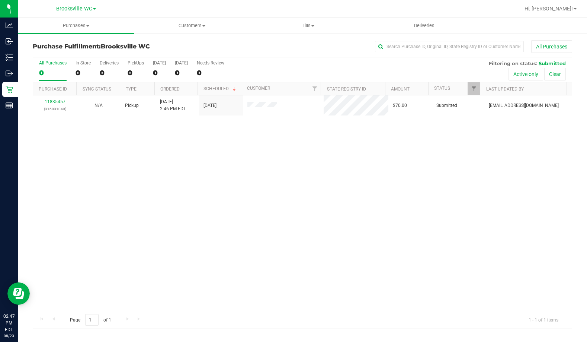
click at [82, 157] on div "11835457 (316831049) N/A Pickup 8/23/2025 2:46 PM EDT 8/23/2025 $70.00 Submitte…" at bounding box center [302, 202] width 539 height 215
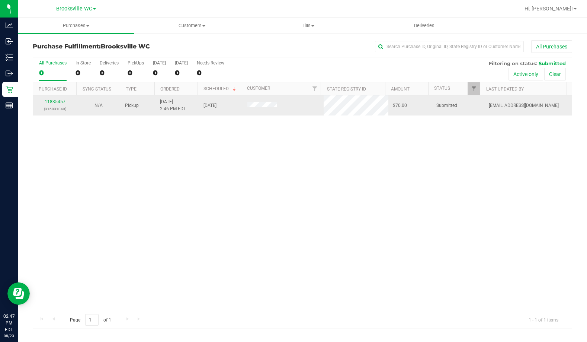
click at [61, 103] on link "11835457" at bounding box center [55, 101] width 21 height 5
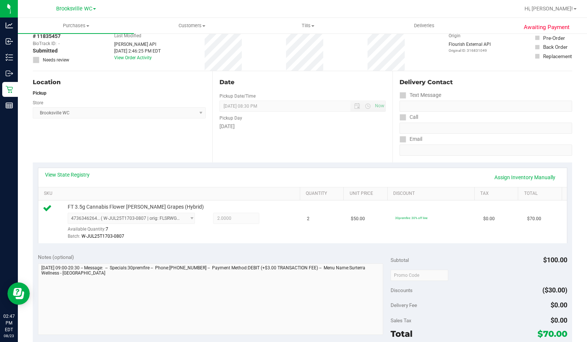
scroll to position [149, 0]
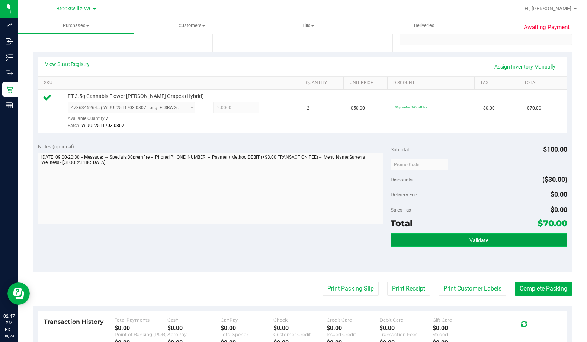
click at [459, 239] on button "Validate" at bounding box center [479, 239] width 176 height 13
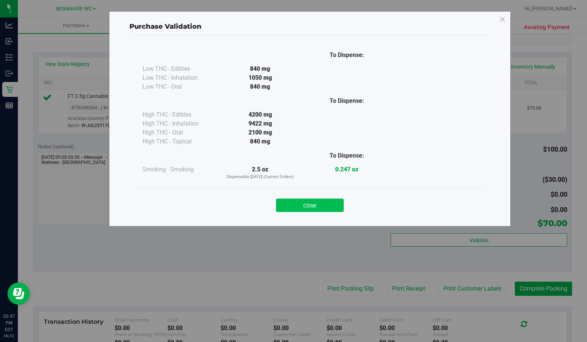
click at [320, 205] on button "Close" at bounding box center [310, 204] width 68 height 13
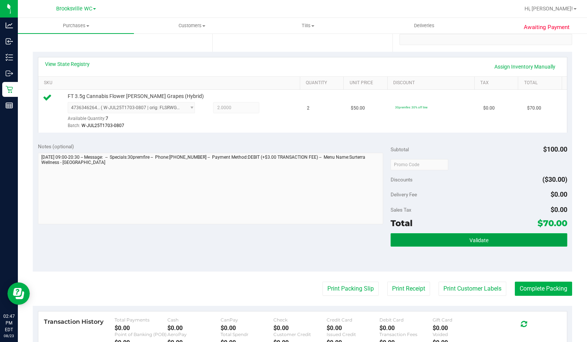
click at [397, 236] on button "Validate" at bounding box center [479, 239] width 176 height 13
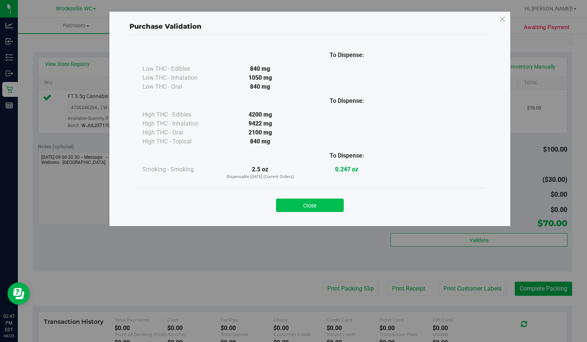
click at [320, 205] on button "Close" at bounding box center [310, 204] width 68 height 13
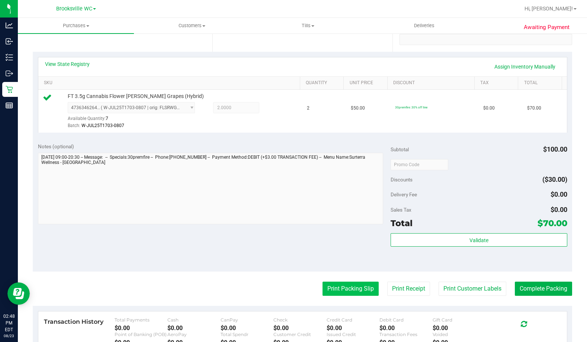
click at [352, 293] on button "Print Packing Slip" at bounding box center [351, 288] width 56 height 14
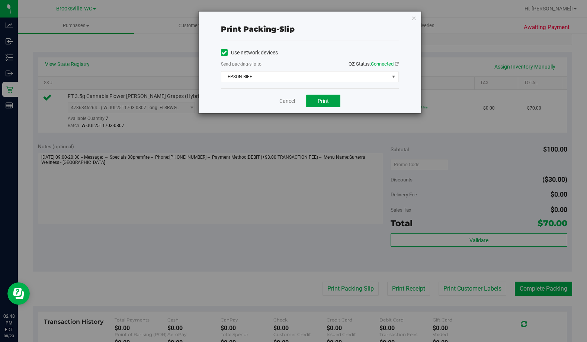
click at [323, 99] on span "Print" at bounding box center [323, 101] width 11 height 6
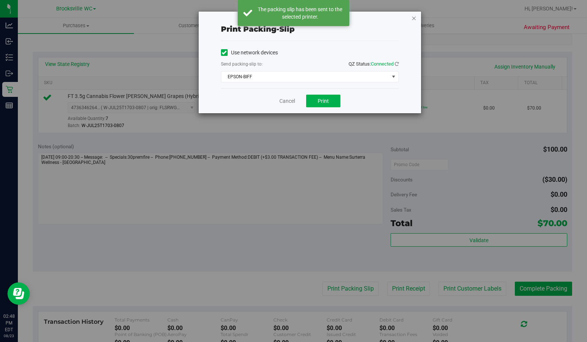
click at [414, 20] on icon "button" at bounding box center [414, 17] width 5 height 9
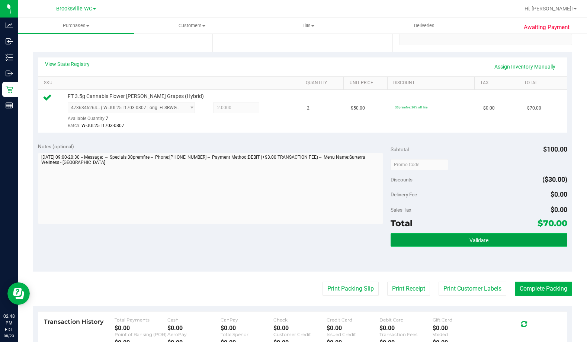
click at [481, 244] on button "Validate" at bounding box center [479, 239] width 176 height 13
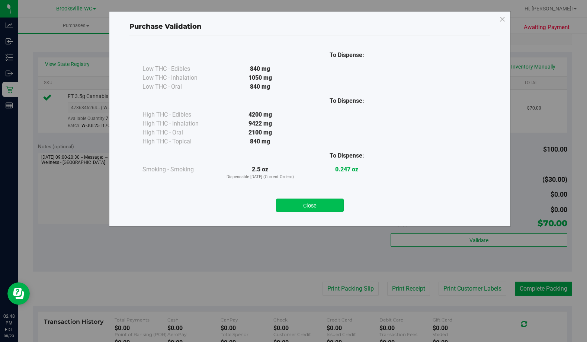
click at [307, 211] on button "Close" at bounding box center [310, 204] width 68 height 13
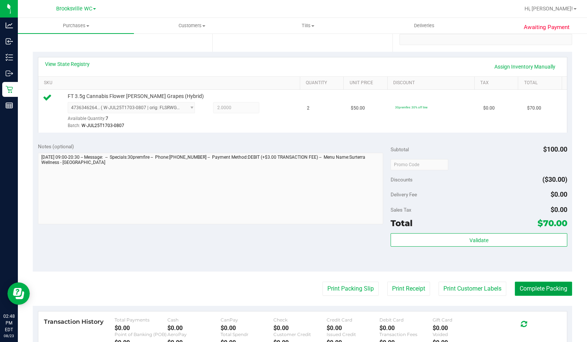
click at [534, 287] on button "Complete Packing" at bounding box center [543, 288] width 57 height 14
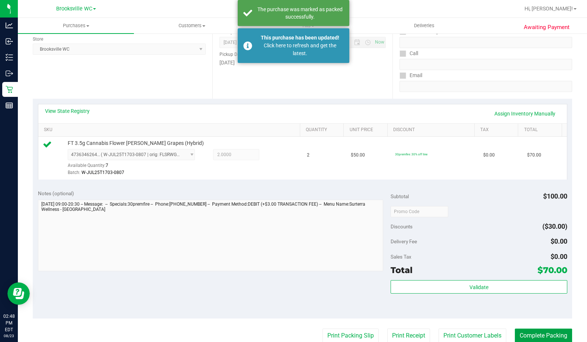
scroll to position [37, 0]
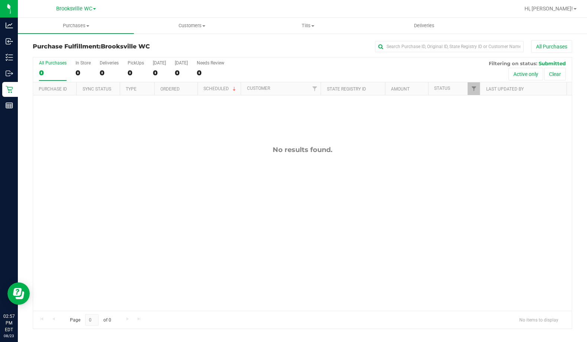
drag, startPoint x: 95, startPoint y: 163, endPoint x: 113, endPoint y: 137, distance: 31.7
click at [95, 164] on div "No results found." at bounding box center [302, 227] width 539 height 265
click at [419, 46] on input "text" at bounding box center [449, 46] width 149 height 11
type input "11829510"
click at [472, 94] on link "Filter" at bounding box center [474, 88] width 12 height 13
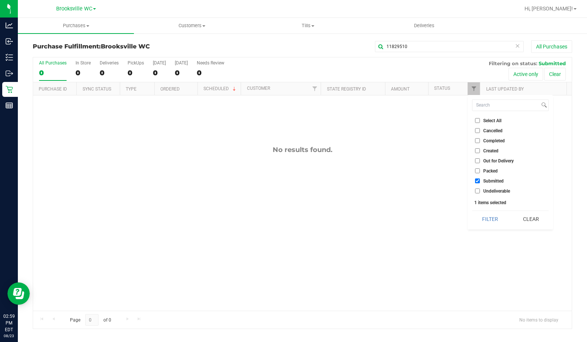
click at [489, 141] on span "Completed" at bounding box center [494, 140] width 22 height 4
click at [480, 141] on input "Completed" at bounding box center [477, 140] width 5 height 5
checkbox input "true"
click at [492, 219] on button "Filter" at bounding box center [490, 219] width 36 height 16
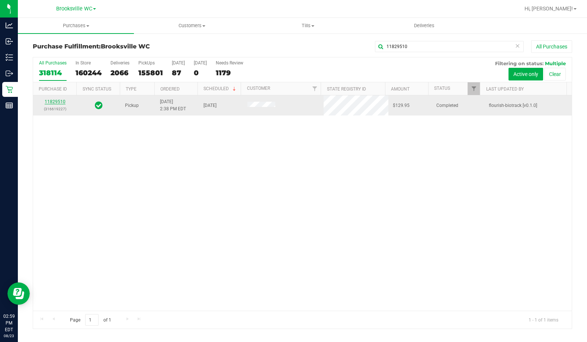
click at [52, 101] on link "11829510" at bounding box center [55, 101] width 21 height 5
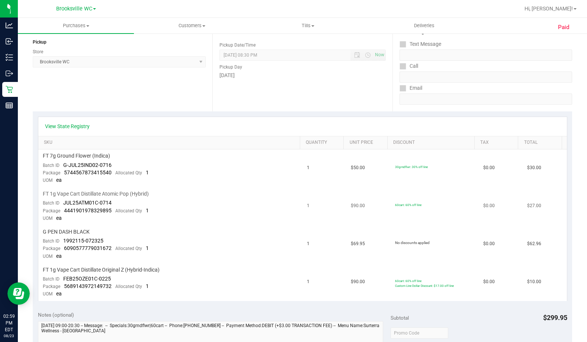
scroll to position [112, 0]
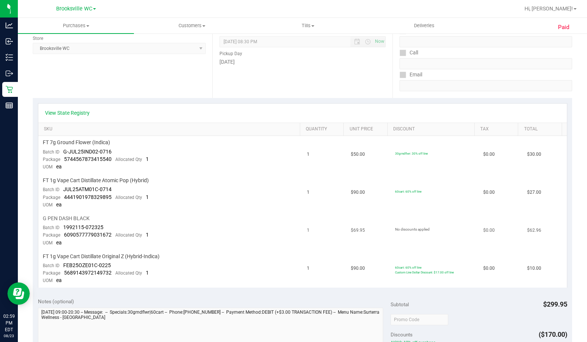
click at [94, 233] on span "6090577779031672" at bounding box center [88, 234] width 48 height 6
click at [108, 239] on td "G PEN DASH BLACK Batch ID 1992115-072325 Package 6090577779031672 Allocated Qty…" at bounding box center [170, 231] width 265 height 38
drag, startPoint x: 63, startPoint y: 234, endPoint x: 114, endPoint y: 234, distance: 51.0
click at [114, 234] on div "Package 6090577779031672 Allocated Qty 1" at bounding box center [96, 234] width 106 height 7
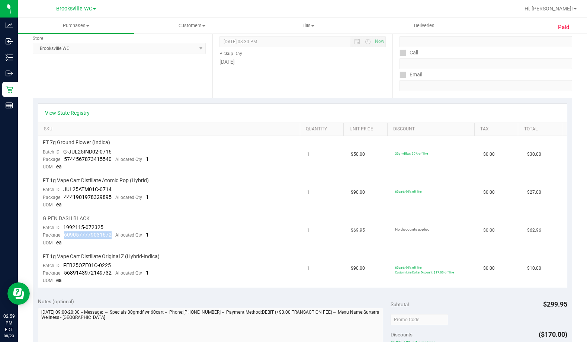
copy span "6090577779031672"
drag, startPoint x: 63, startPoint y: 227, endPoint x: 120, endPoint y: 229, distance: 57.0
click at [120, 229] on td "G PEN DASH BLACK Batch ID 1992115-072325 Package 6090577779031672 Allocated Qty…" at bounding box center [170, 231] width 265 height 38
copy span "1992115-072325"
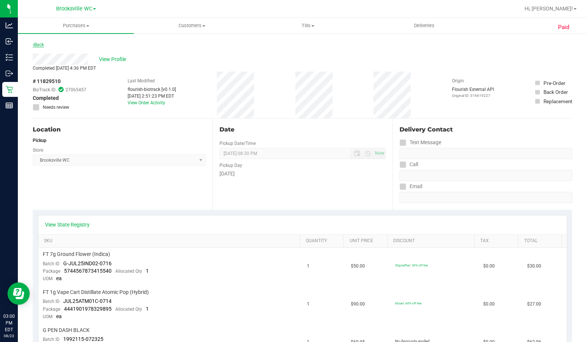
click at [39, 44] on link "Back" at bounding box center [38, 44] width 11 height 5
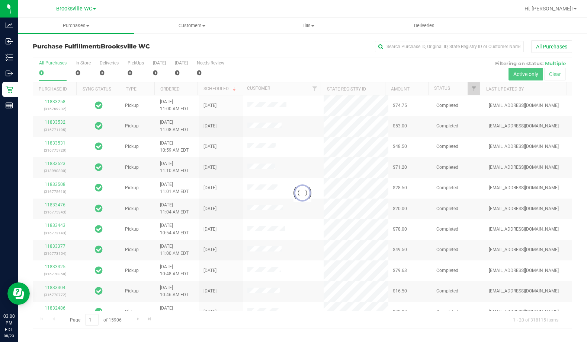
click at [473, 89] on div at bounding box center [302, 192] width 539 height 271
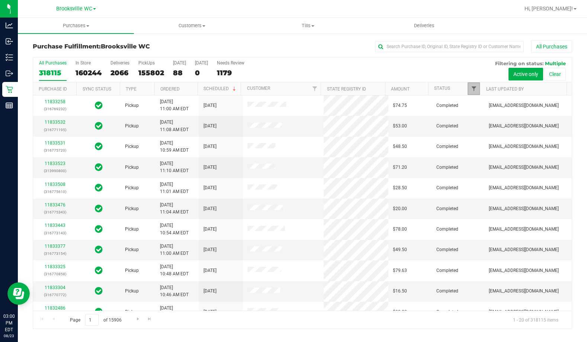
click at [473, 89] on span "Filter" at bounding box center [474, 89] width 6 height 6
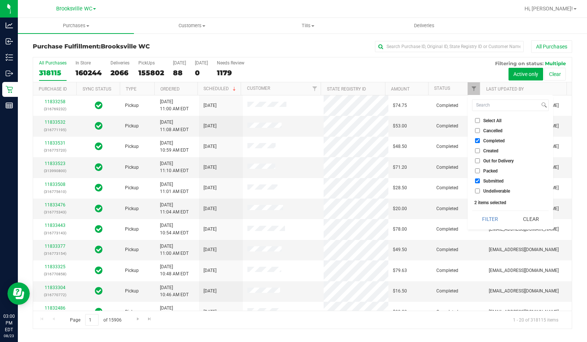
click at [485, 138] on span "Completed" at bounding box center [494, 140] width 22 height 4
click at [480, 138] on input "Completed" at bounding box center [477, 140] width 5 height 5
checkbox input "false"
click at [496, 220] on button "Filter" at bounding box center [490, 219] width 36 height 16
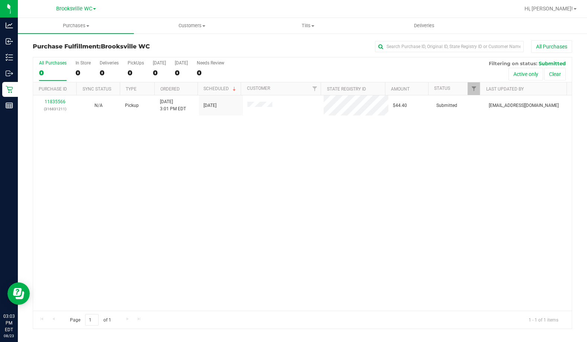
drag, startPoint x: 87, startPoint y: 168, endPoint x: 82, endPoint y: 163, distance: 7.4
click at [87, 168] on div "11835566 (316831211) N/A Pickup 8/23/2025 3:01 PM EDT 8/23/2025 $44.40 Submitte…" at bounding box center [302, 202] width 539 height 215
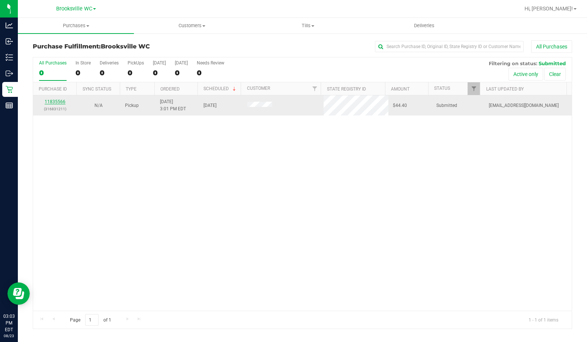
click at [48, 102] on link "11835566" at bounding box center [55, 101] width 21 height 5
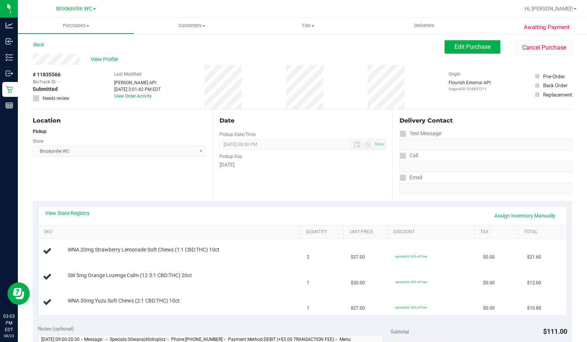
click at [117, 178] on div "Location Pickup Store Brooksville WC Select Store Bonita Springs WC Boynton Bea…" at bounding box center [123, 154] width 180 height 91
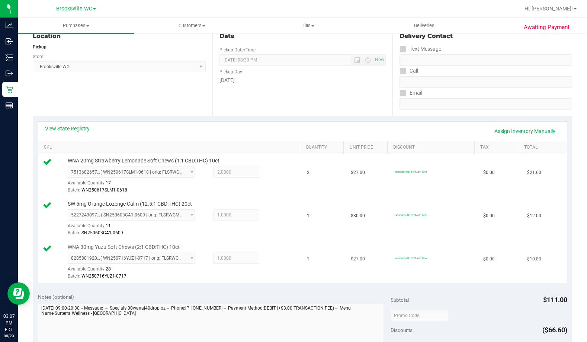
scroll to position [186, 0]
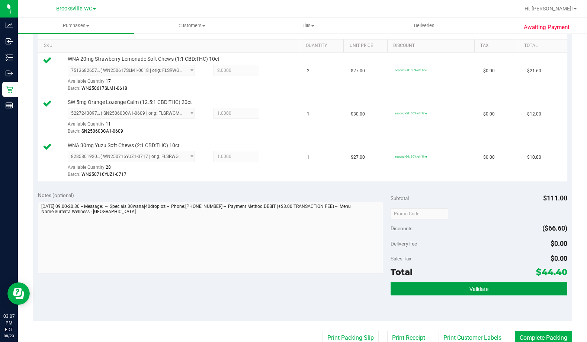
click at [416, 284] on button "Validate" at bounding box center [479, 288] width 176 height 13
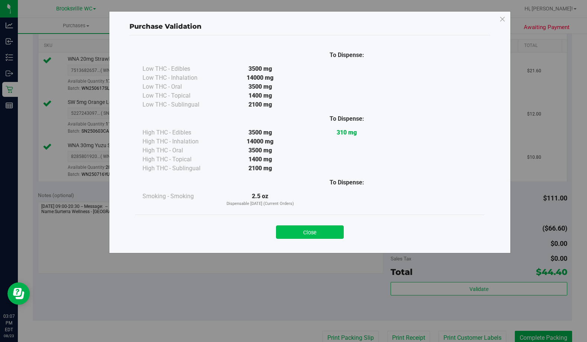
click at [304, 230] on button "Close" at bounding box center [310, 231] width 68 height 13
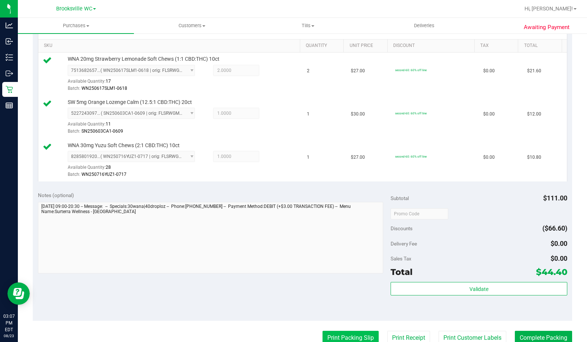
click at [356, 310] on button "Print Packing Slip" at bounding box center [351, 337] width 56 height 14
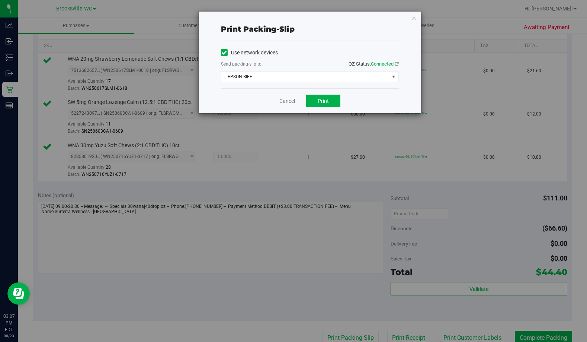
click at [325, 108] on div "Cancel Print" at bounding box center [310, 100] width 178 height 25
click at [325, 103] on span "Print" at bounding box center [323, 101] width 11 height 6
click at [411, 16] on div "Print packing-slip Use network devices Send packing-slip to: QZ Status: Connect…" at bounding box center [310, 63] width 223 height 102
drag, startPoint x: 414, startPoint y: 19, endPoint x: 466, endPoint y: 224, distance: 211.9
click at [415, 19] on icon "button" at bounding box center [414, 17] width 5 height 9
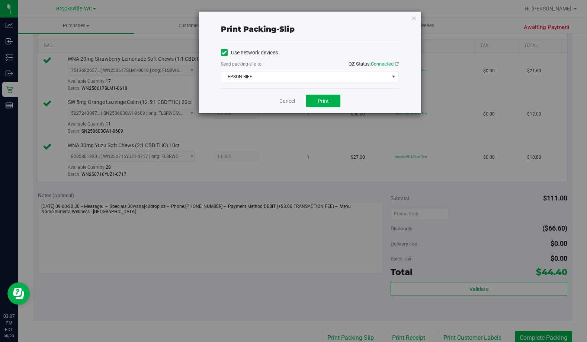
scroll to position [189, 0]
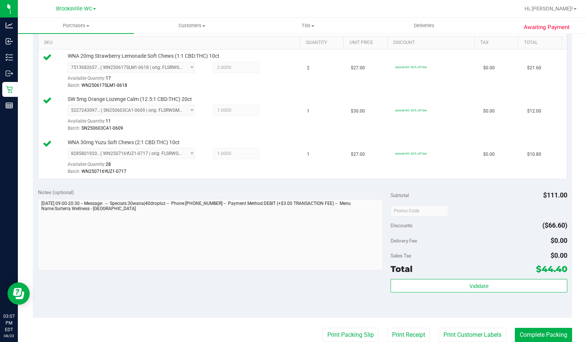
click at [459, 274] on div "Total $44.40" at bounding box center [479, 268] width 176 height 13
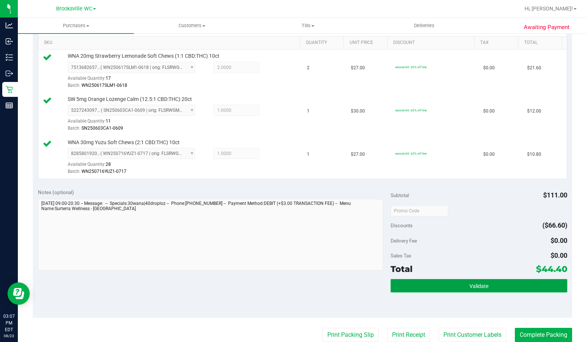
click at [460, 287] on button "Validate" at bounding box center [479, 285] width 176 height 13
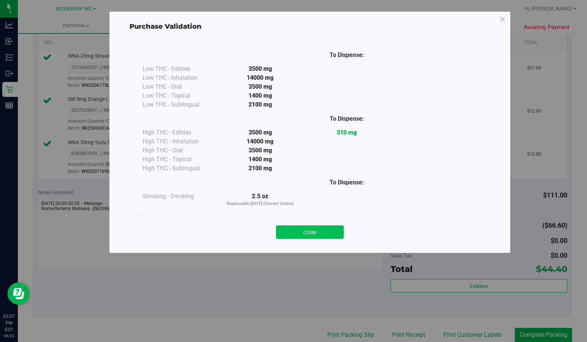
click at [330, 234] on button "Close" at bounding box center [310, 231] width 68 height 13
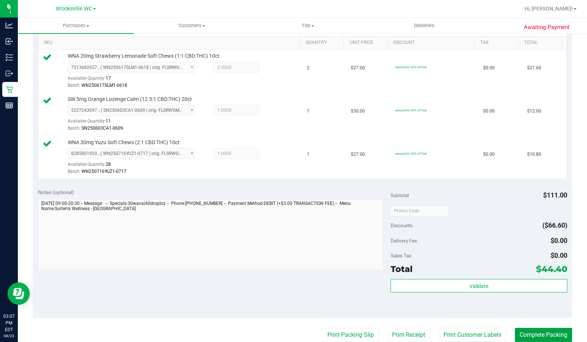
click at [529, 310] on button "Complete Packing" at bounding box center [543, 335] width 57 height 14
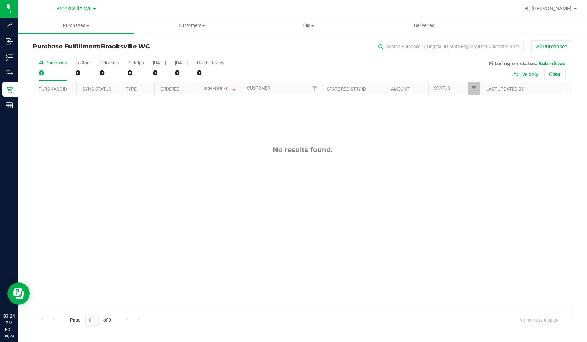
click at [81, 190] on div "No results found." at bounding box center [302, 227] width 539 height 265
click at [64, 162] on div "No results found." at bounding box center [302, 227] width 539 height 265
click at [60, 136] on div "No results found." at bounding box center [302, 227] width 539 height 265
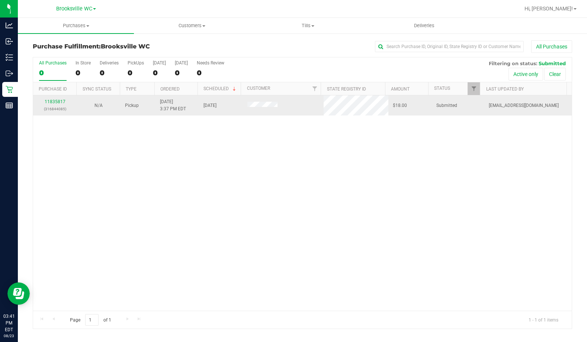
drag, startPoint x: 53, startPoint y: 150, endPoint x: 99, endPoint y: 96, distance: 71.2
click at [53, 150] on div "11835817 (316844085) N/A Pickup 8/23/2025 3:37 PM EDT 8/23/2025 $18.00 Submitte…" at bounding box center [302, 202] width 539 height 215
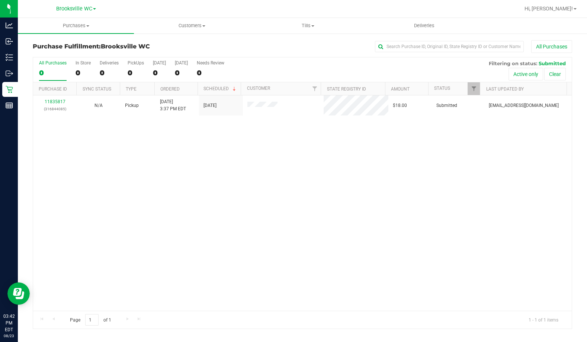
click at [534, 4] on div "Hi, [PERSON_NAME]!" at bounding box center [551, 8] width 58 height 13
click at [534, 9] on span "Hi, [PERSON_NAME]!" at bounding box center [549, 9] width 48 height 6
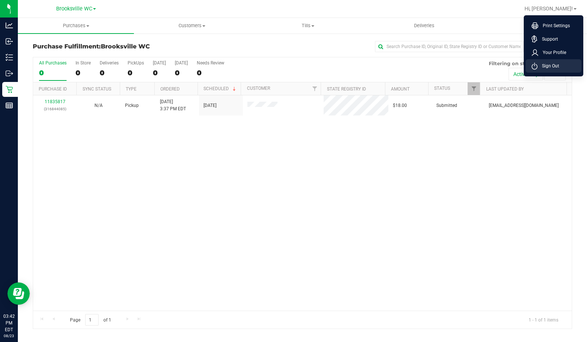
click at [534, 67] on span "Sign Out" at bounding box center [549, 65] width 22 height 7
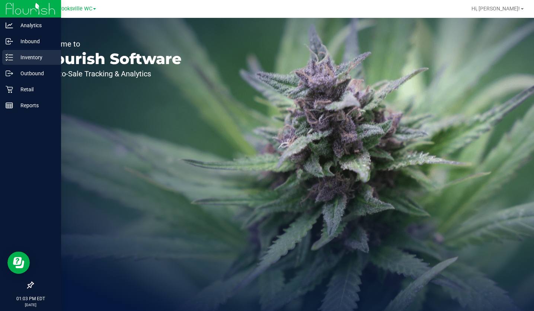
click at [13, 55] on p "Inventory" at bounding box center [35, 57] width 45 height 9
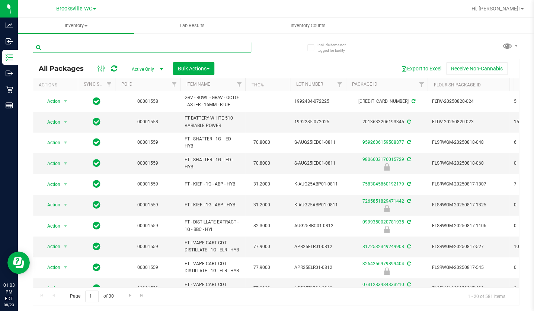
click at [191, 46] on input "text" at bounding box center [142, 47] width 218 height 11
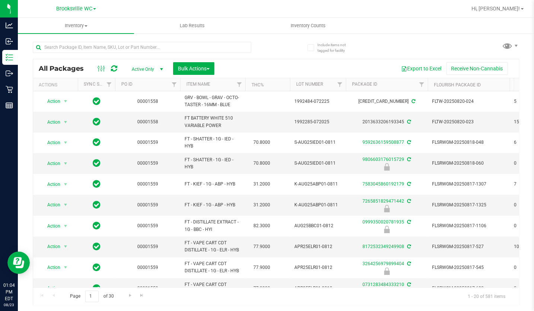
click at [264, 44] on div at bounding box center [154, 47] width 243 height 24
click at [178, 40] on div at bounding box center [154, 47] width 243 height 24
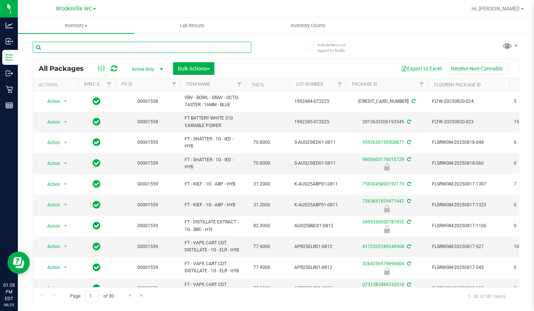
drag, startPoint x: 178, startPoint y: 49, endPoint x: 162, endPoint y: 63, distance: 21.1
click at [174, 55] on div at bounding box center [142, 50] width 218 height 17
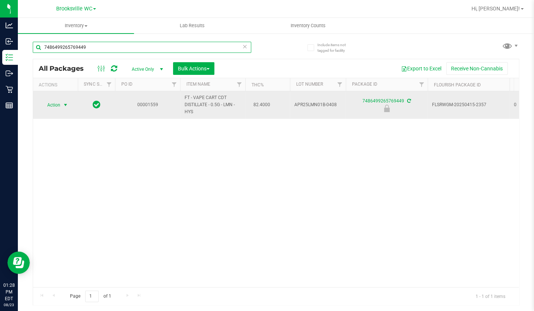
type input "7486499265769449"
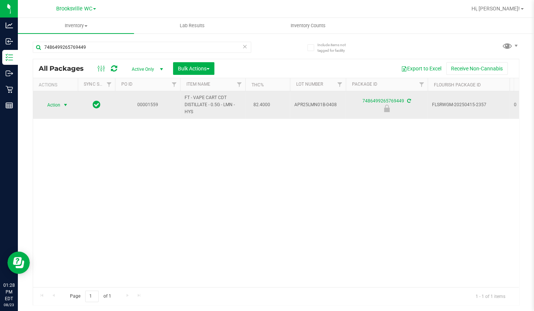
click at [55, 106] on span "Action" at bounding box center [51, 105] width 20 height 10
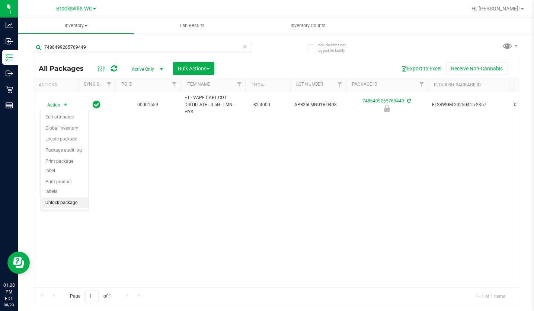
click at [52, 197] on li "Unlock package" at bounding box center [64, 202] width 47 height 11
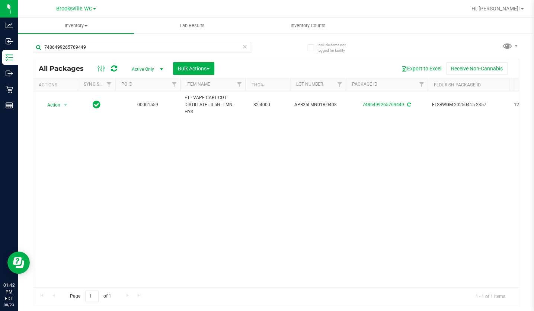
click at [244, 46] on icon at bounding box center [244, 46] width 5 height 9
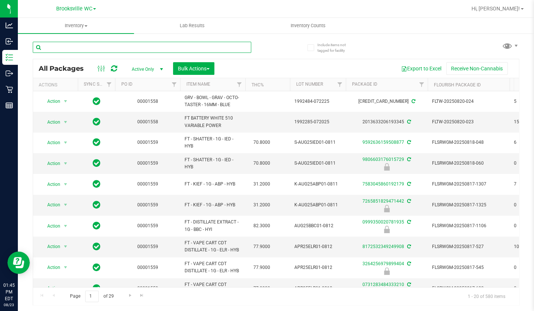
click at [84, 47] on input "text" at bounding box center [142, 47] width 218 height 11
type input "lmz"
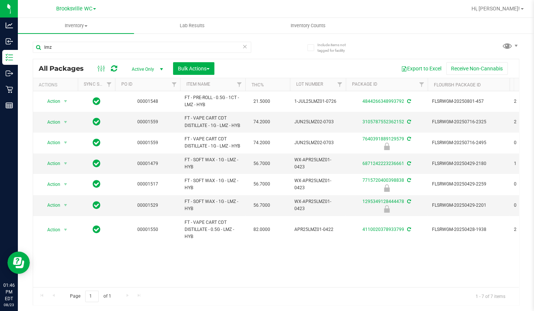
click at [245, 45] on icon at bounding box center [244, 46] width 5 height 9
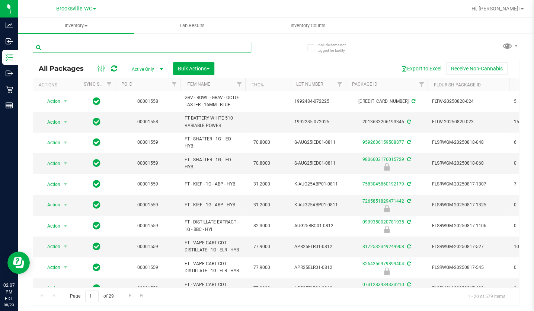
click at [125, 48] on input "text" at bounding box center [142, 47] width 218 height 11
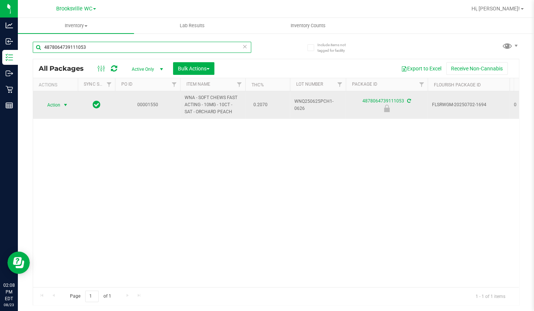
type input "4878064739111053"
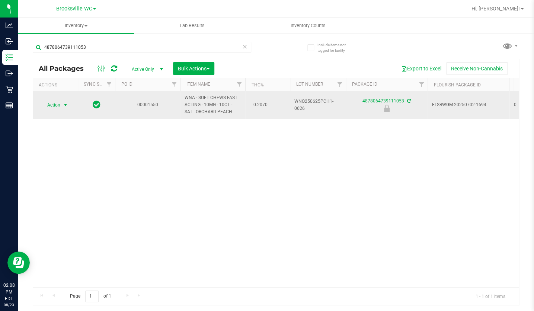
click at [56, 108] on span "Action" at bounding box center [51, 105] width 20 height 10
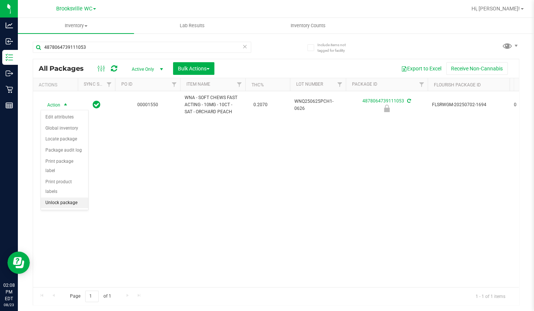
click at [71, 197] on li "Unlock package" at bounding box center [64, 202] width 47 height 11
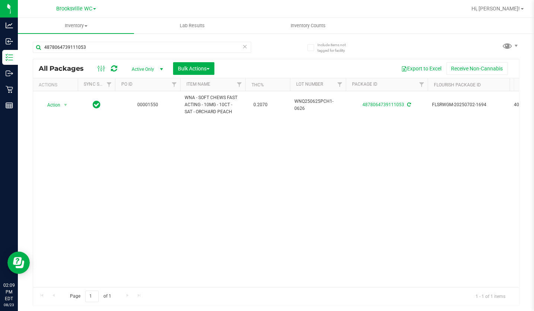
click at [244, 44] on icon at bounding box center [244, 46] width 5 height 9
